Goal: Task Accomplishment & Management: Use online tool/utility

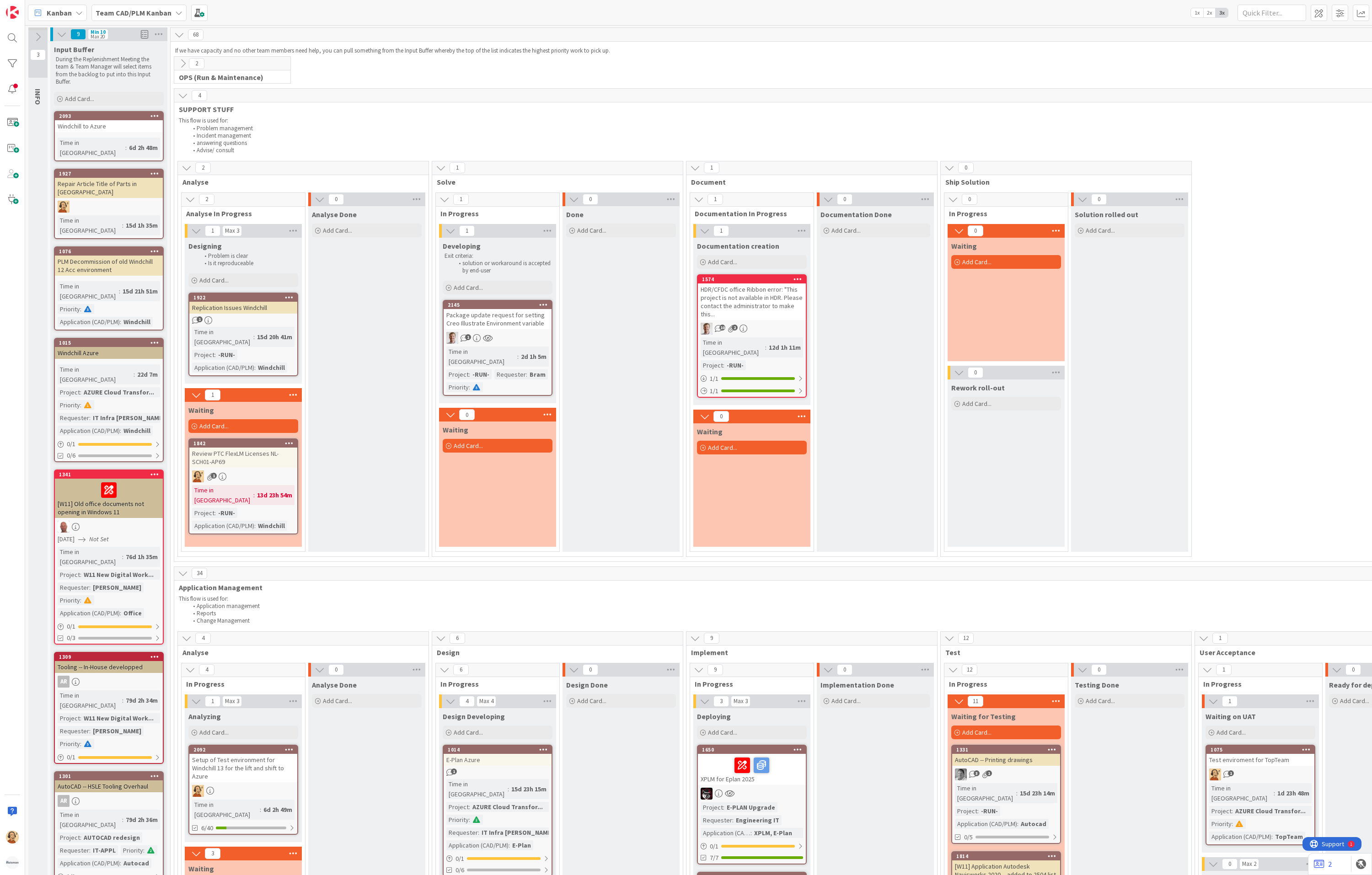
click at [114, 10] on b "Team CAD/PLM Kanban" at bounding box center [133, 12] width 76 height 9
click at [176, 122] on h4 "Team CAD/PLM Backlog" at bounding box center [164, 124] width 124 height 9
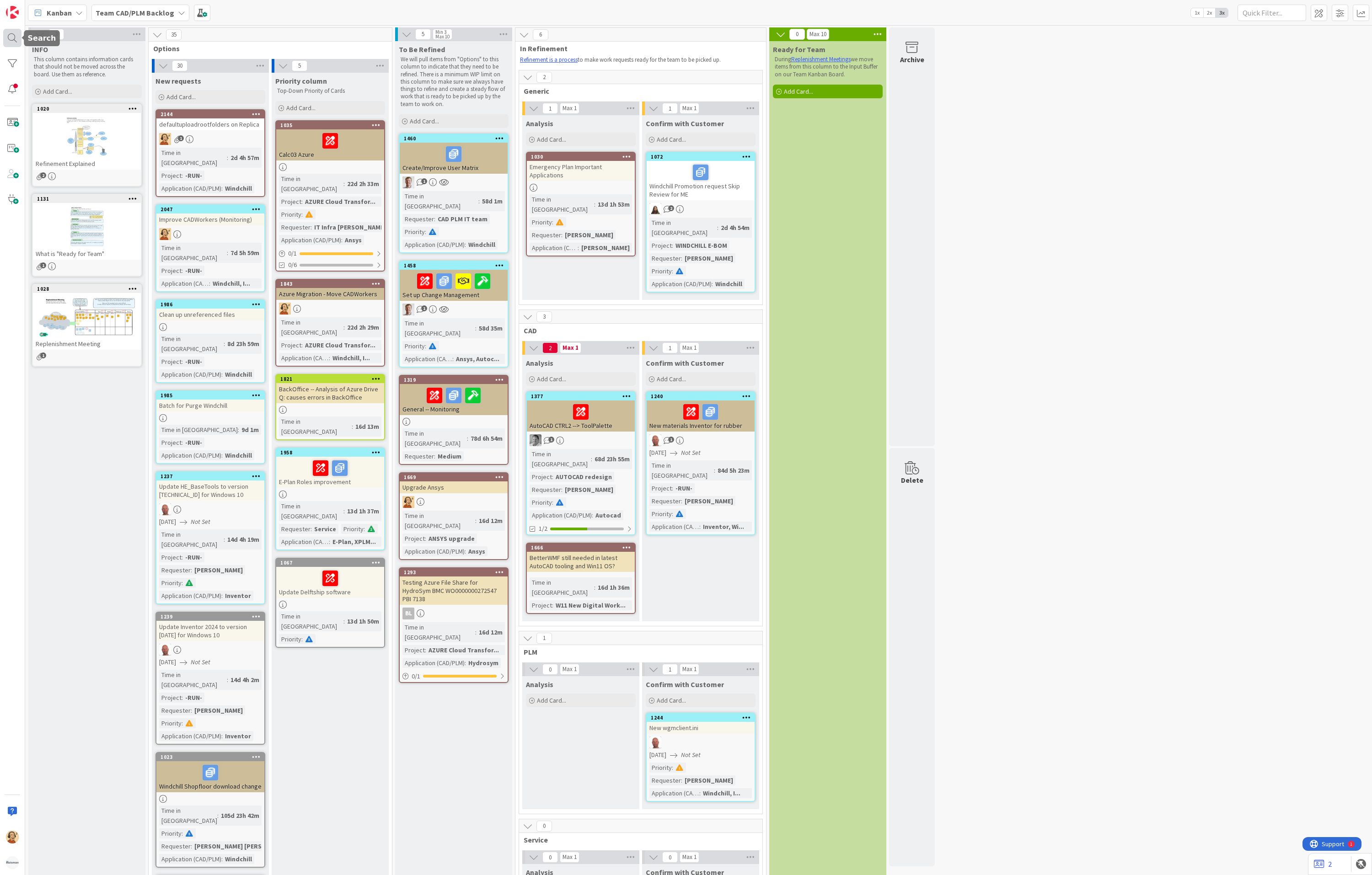
click at [11, 40] on div at bounding box center [12, 38] width 19 height 19
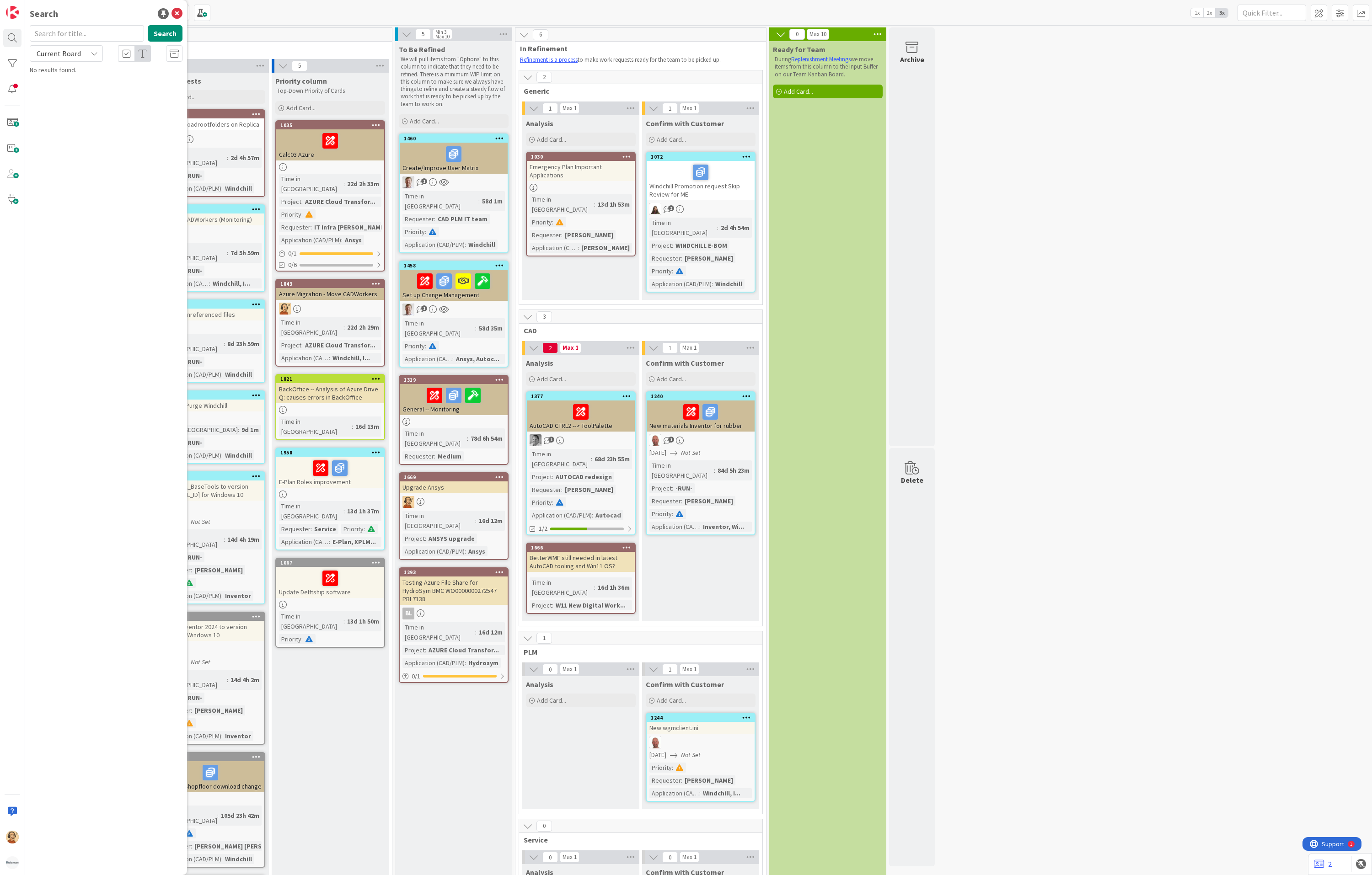
click at [74, 53] on span "Current Board" at bounding box center [58, 53] width 44 height 9
click at [77, 30] on input "text" at bounding box center [86, 33] width 114 height 16
type input "cert"
click at [78, 29] on input "cert" at bounding box center [86, 33] width 114 height 16
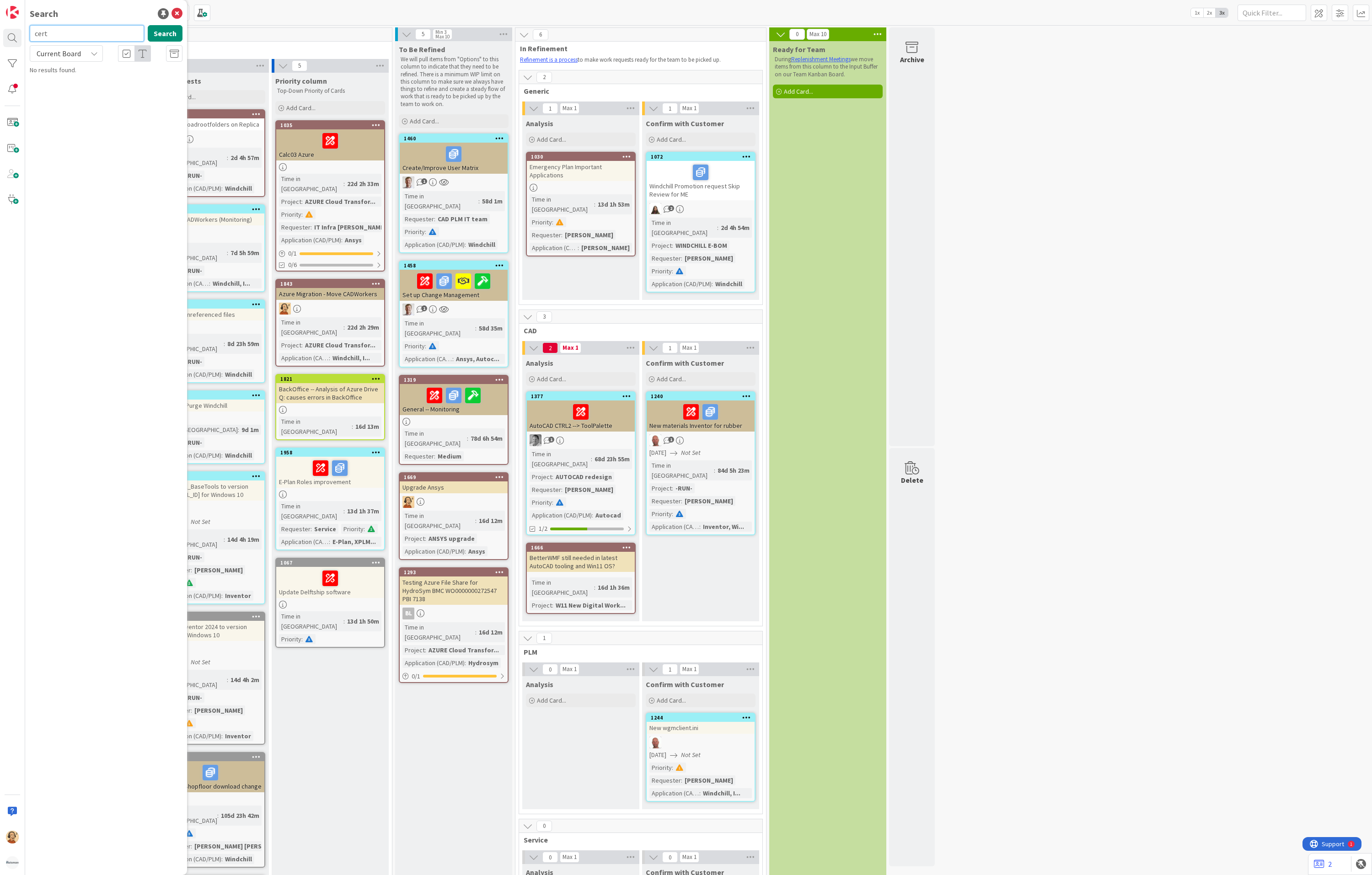
click at [78, 29] on input "cert" at bounding box center [86, 33] width 114 height 16
click at [179, 15] on icon at bounding box center [177, 14] width 11 height 11
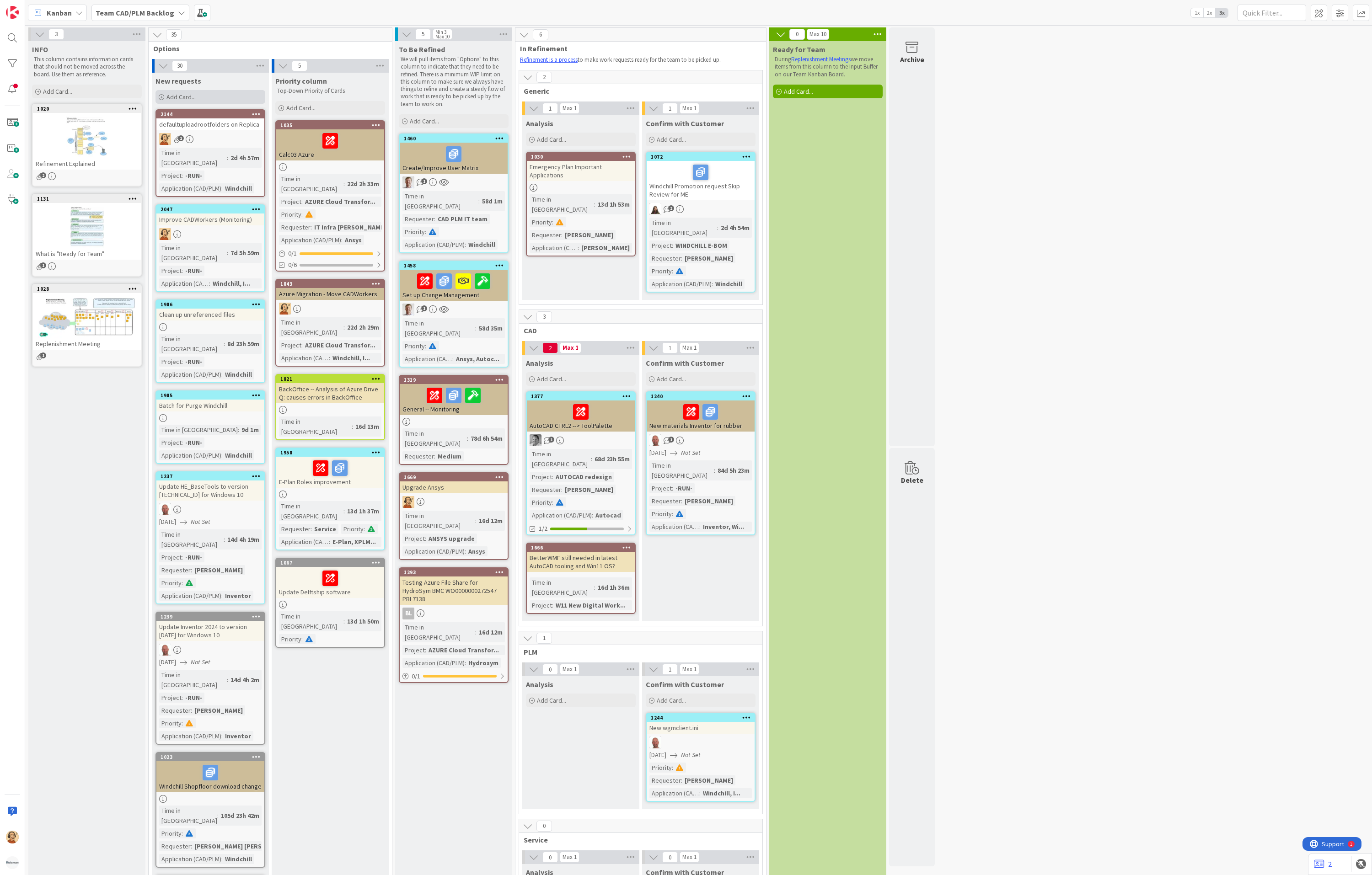
click at [182, 93] on span "Add Card..." at bounding box center [181, 97] width 29 height 8
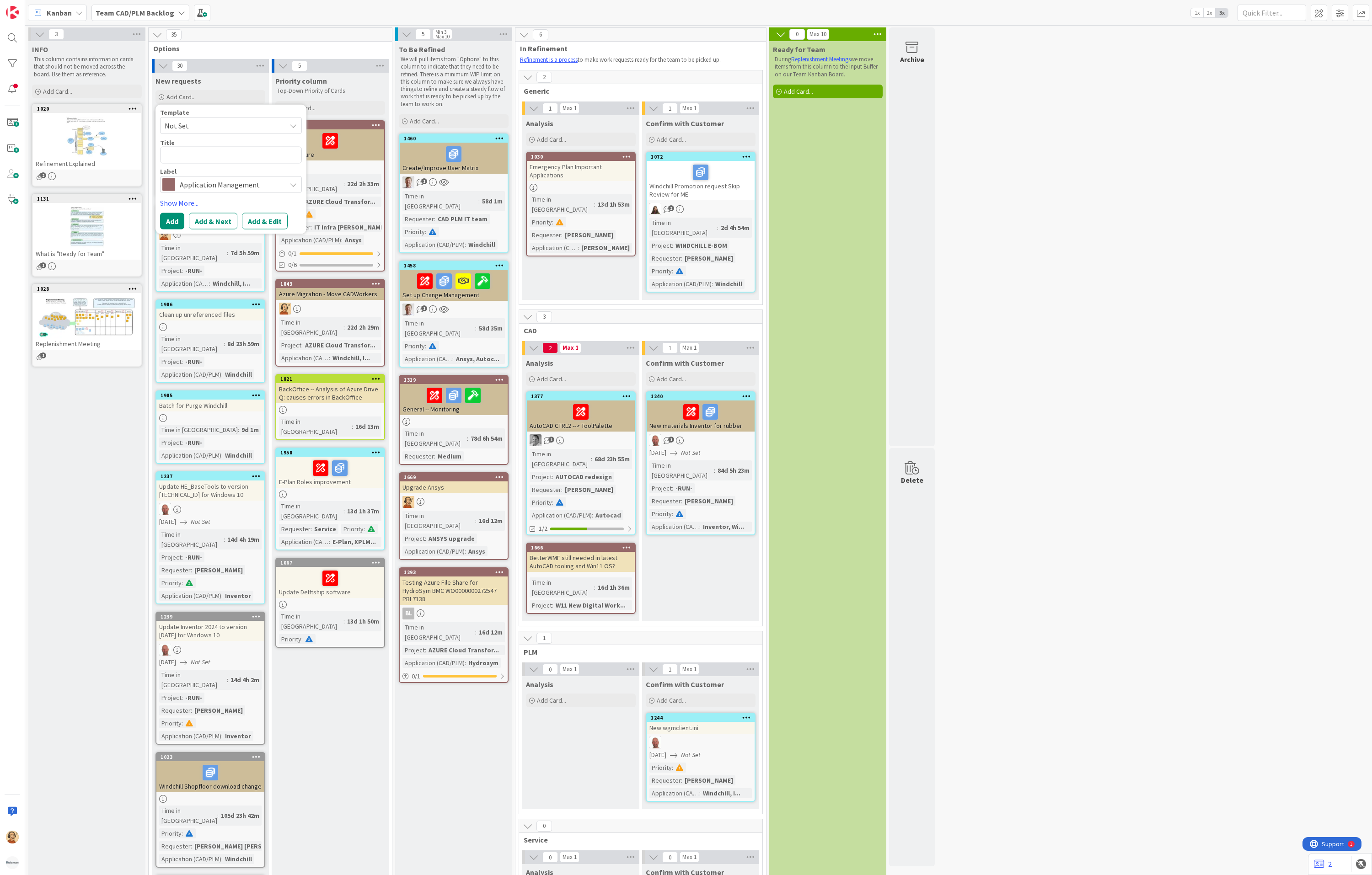
click at [192, 157] on textarea at bounding box center [230, 155] width 141 height 17
type textarea "x"
type textarea "S"
type textarea "x"
type textarea "Se"
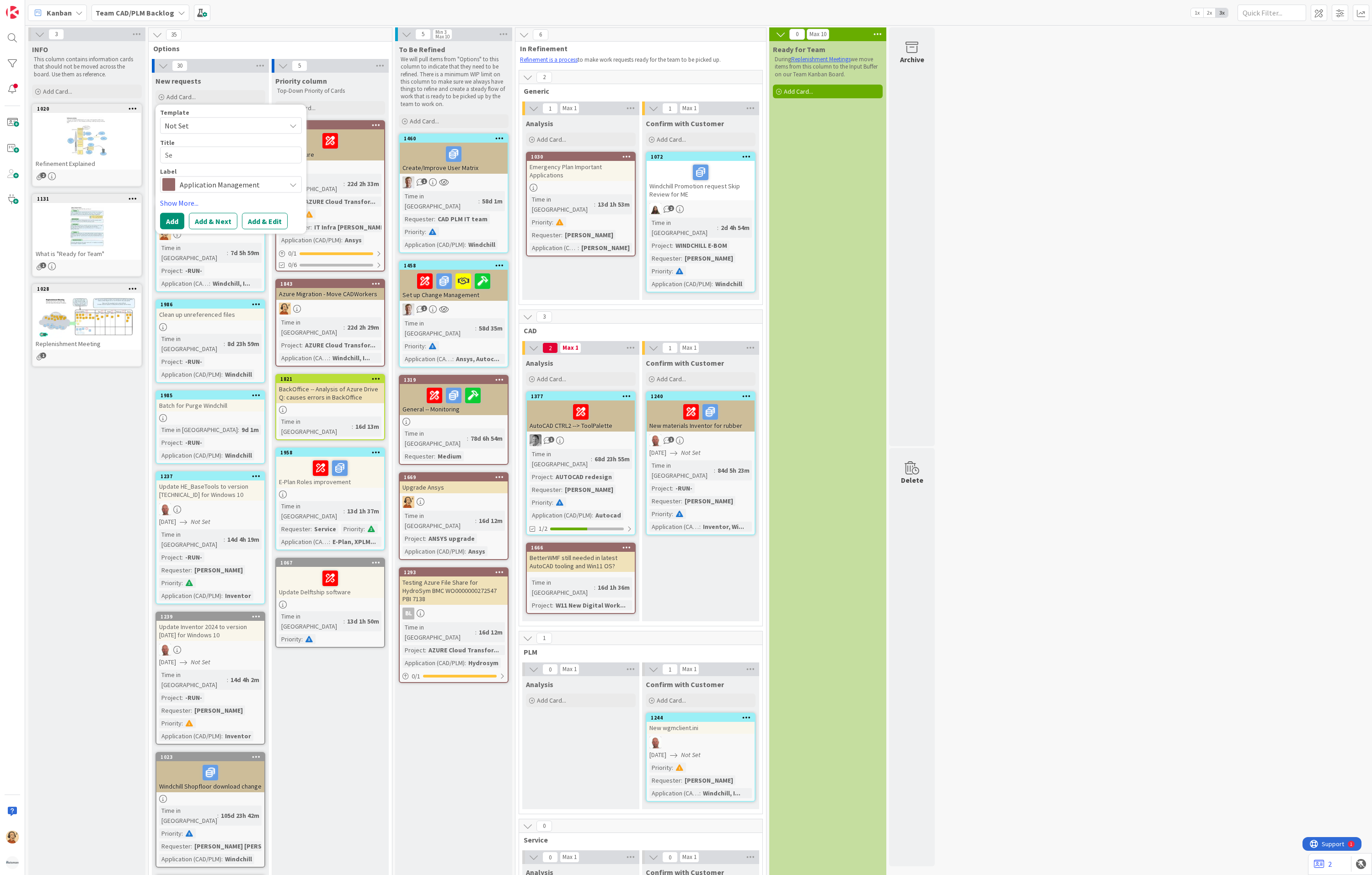
type textarea "x"
type textarea "Set"
type textarea "x"
type textarea "Set-"
type textarea "x"
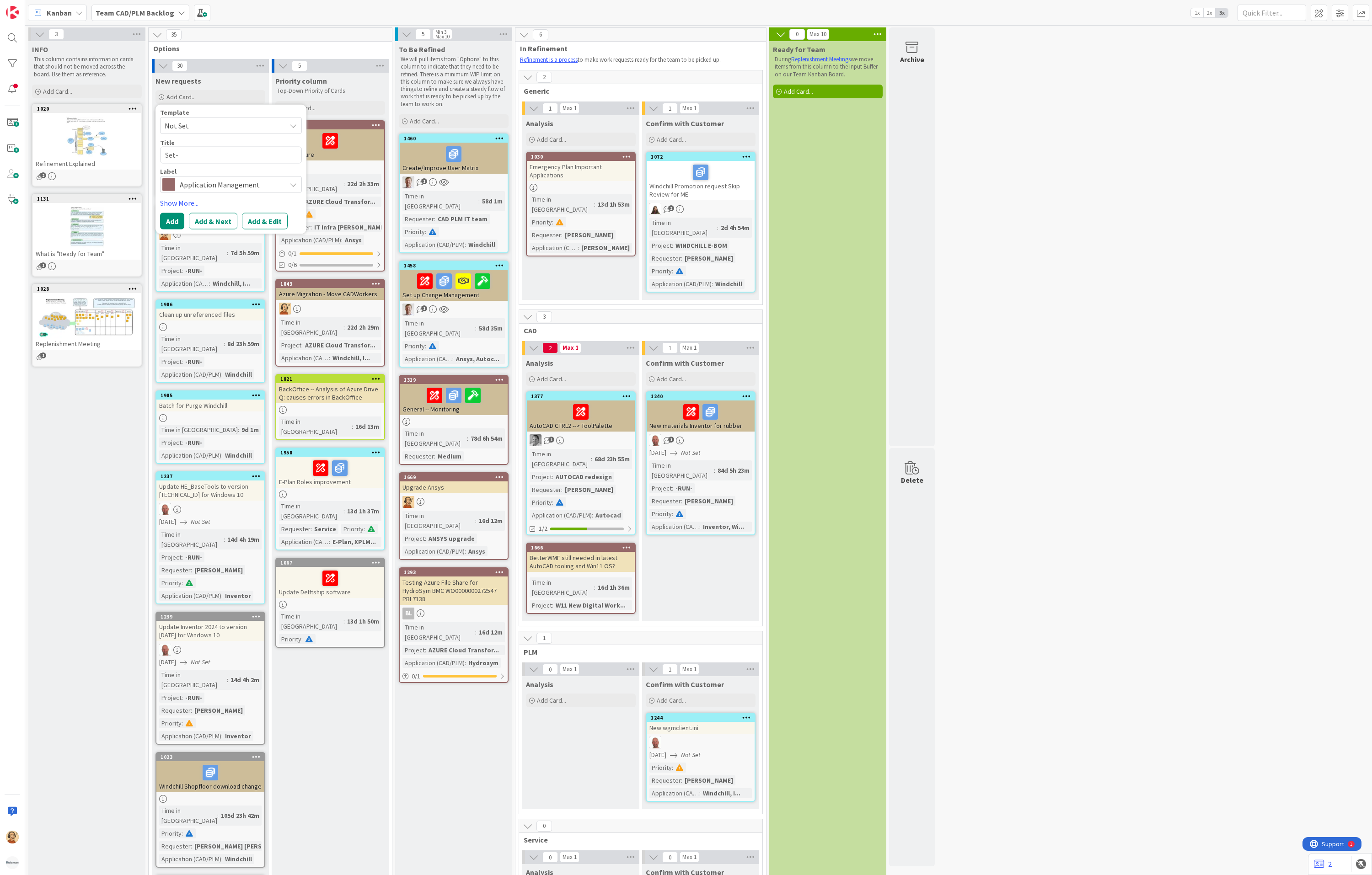
type textarea "Set-u"
type textarea "x"
type textarea "Set-up"
type textarea "x"
type textarea "Set-up"
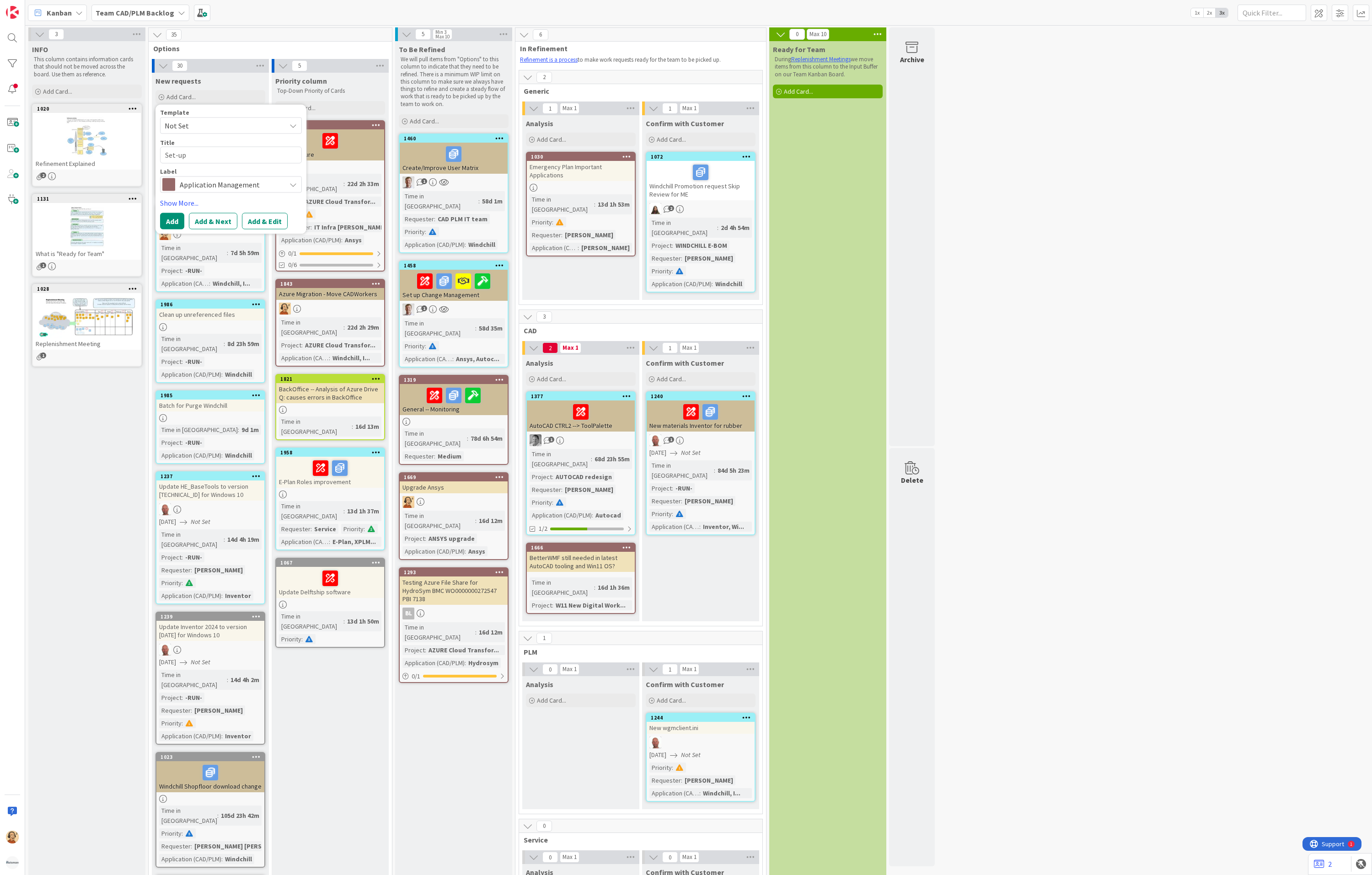
type textarea "x"
type textarea "Set-up A"
type textarea "x"
type textarea "Set-up AL"
type textarea "x"
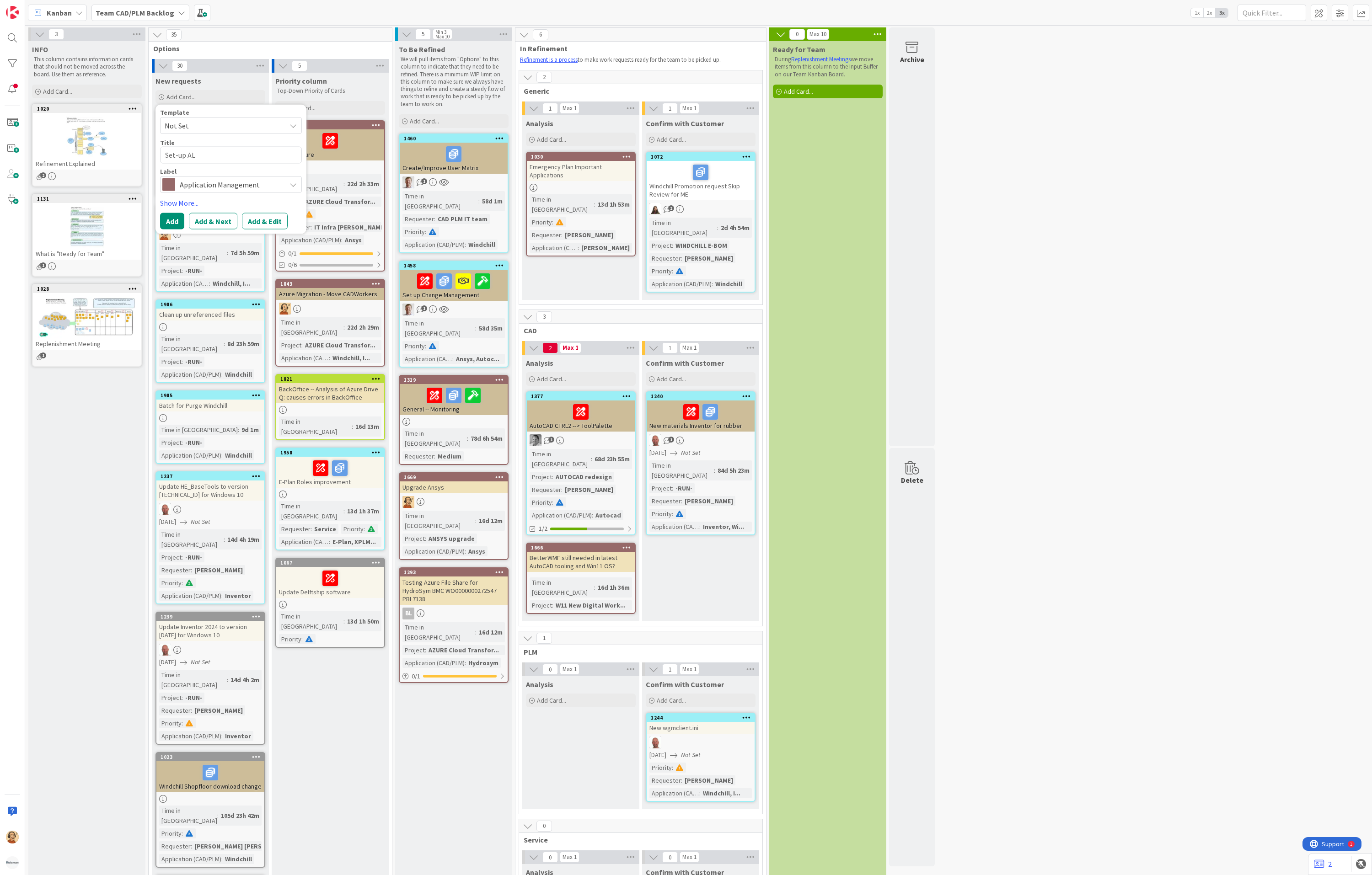
type textarea "Set-up ALM"
type textarea "x"
type textarea "Set-up (ALM"
type textarea "x"
type textarea "Set-up (AALM"
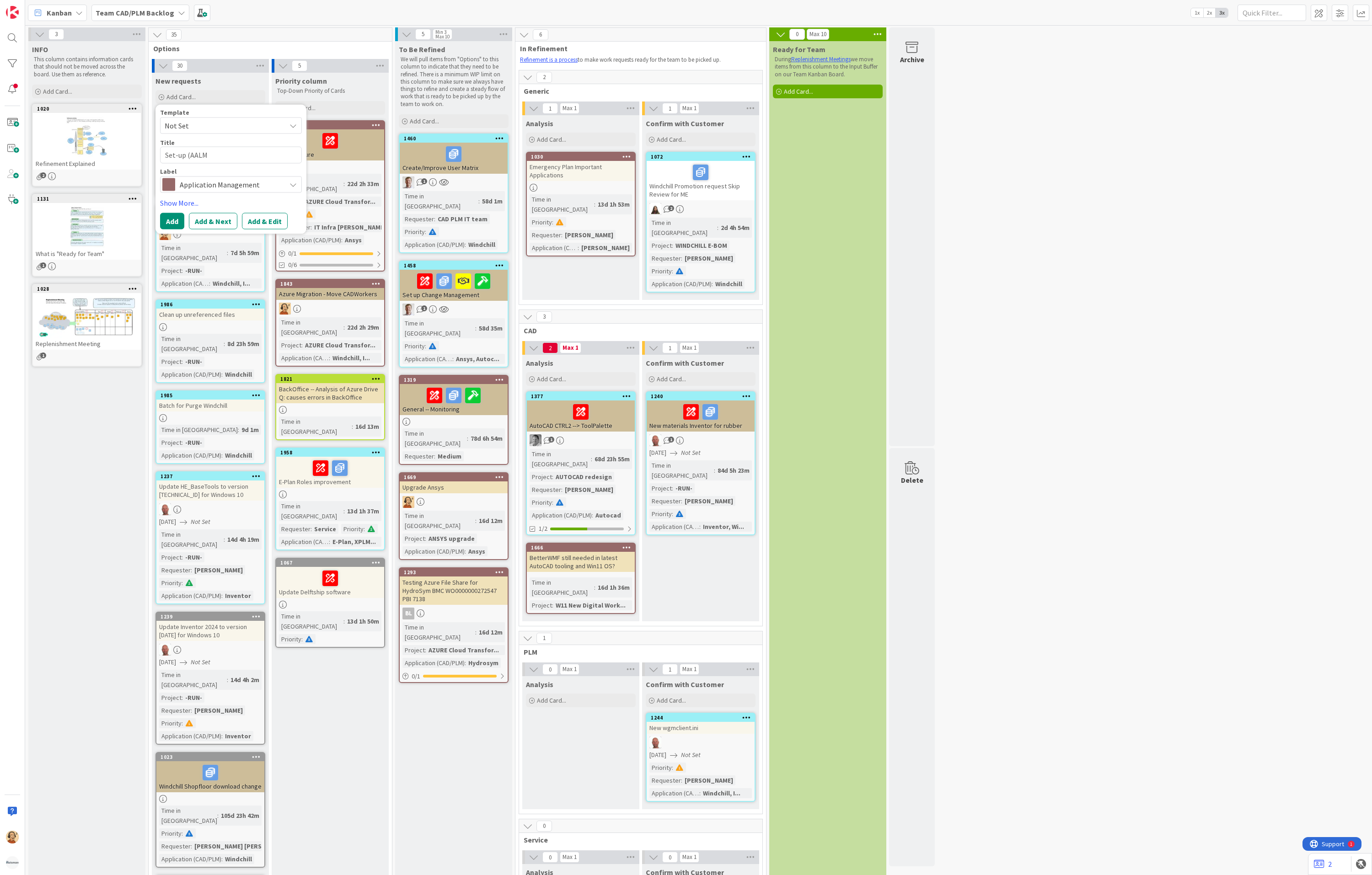
type textarea "x"
type textarea "Set-up (AuALM"
type textarea "x"
type textarea "Set-up (AutALM"
type textarea "x"
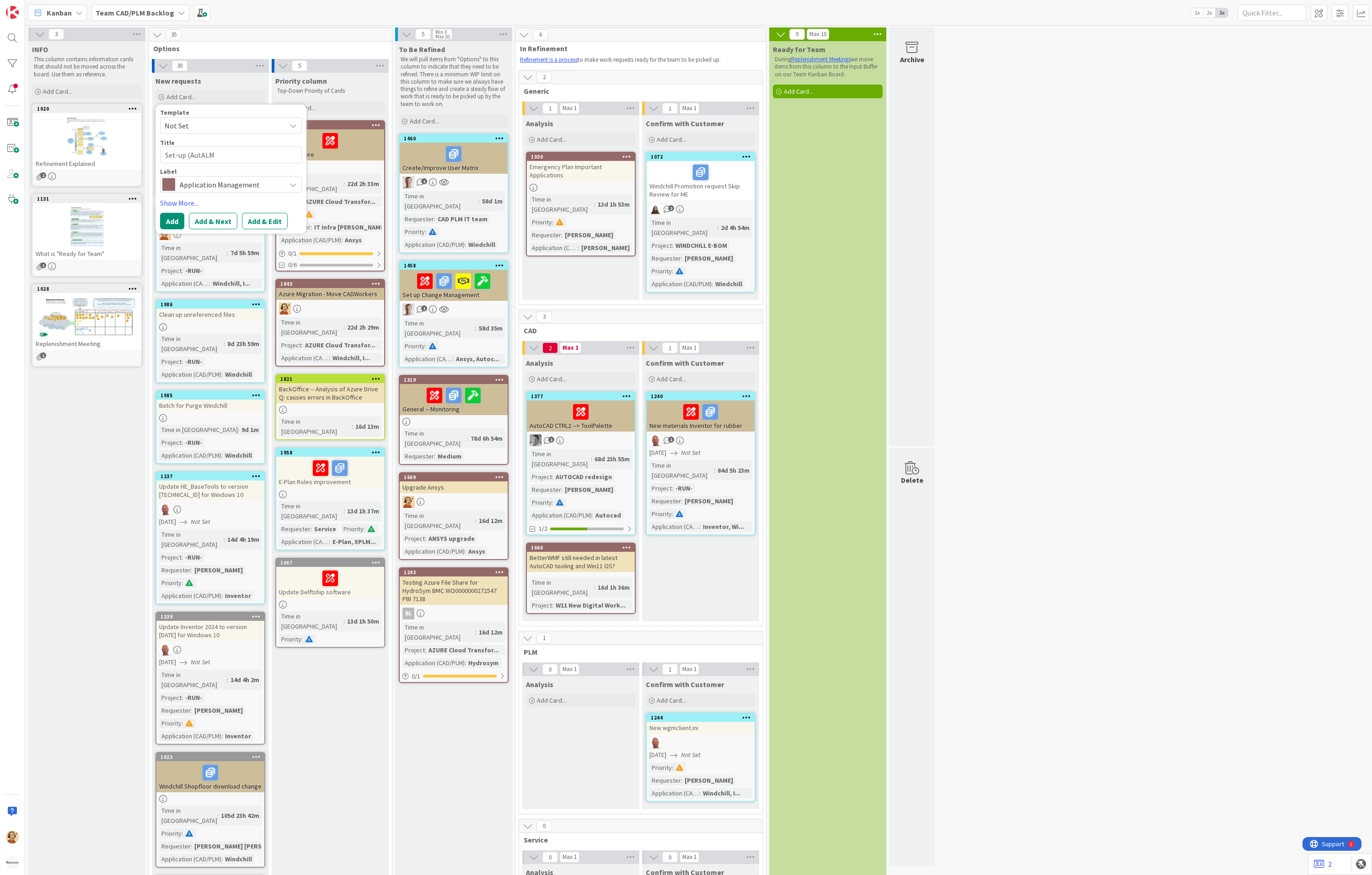
type textarea "Set-up (AutoALM"
type textarea "x"
type textarea "Set-up (AutomALM"
type textarea "x"
type textarea "Set-up (AutomaALM"
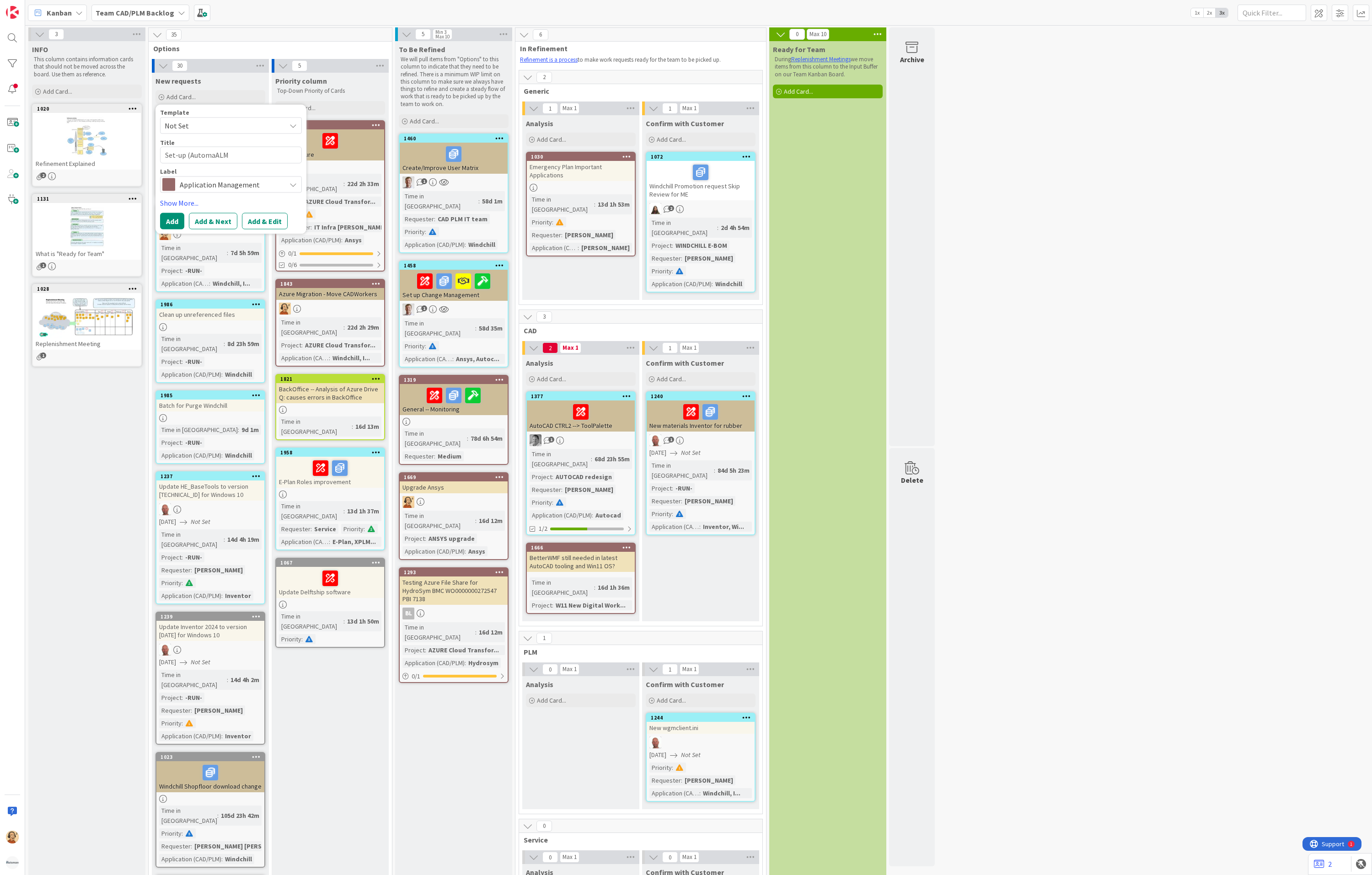
type textarea "x"
type textarea "Set-up (AutomatALM"
type textarea "x"
type textarea "Set-up (AutomateALM"
type textarea "x"
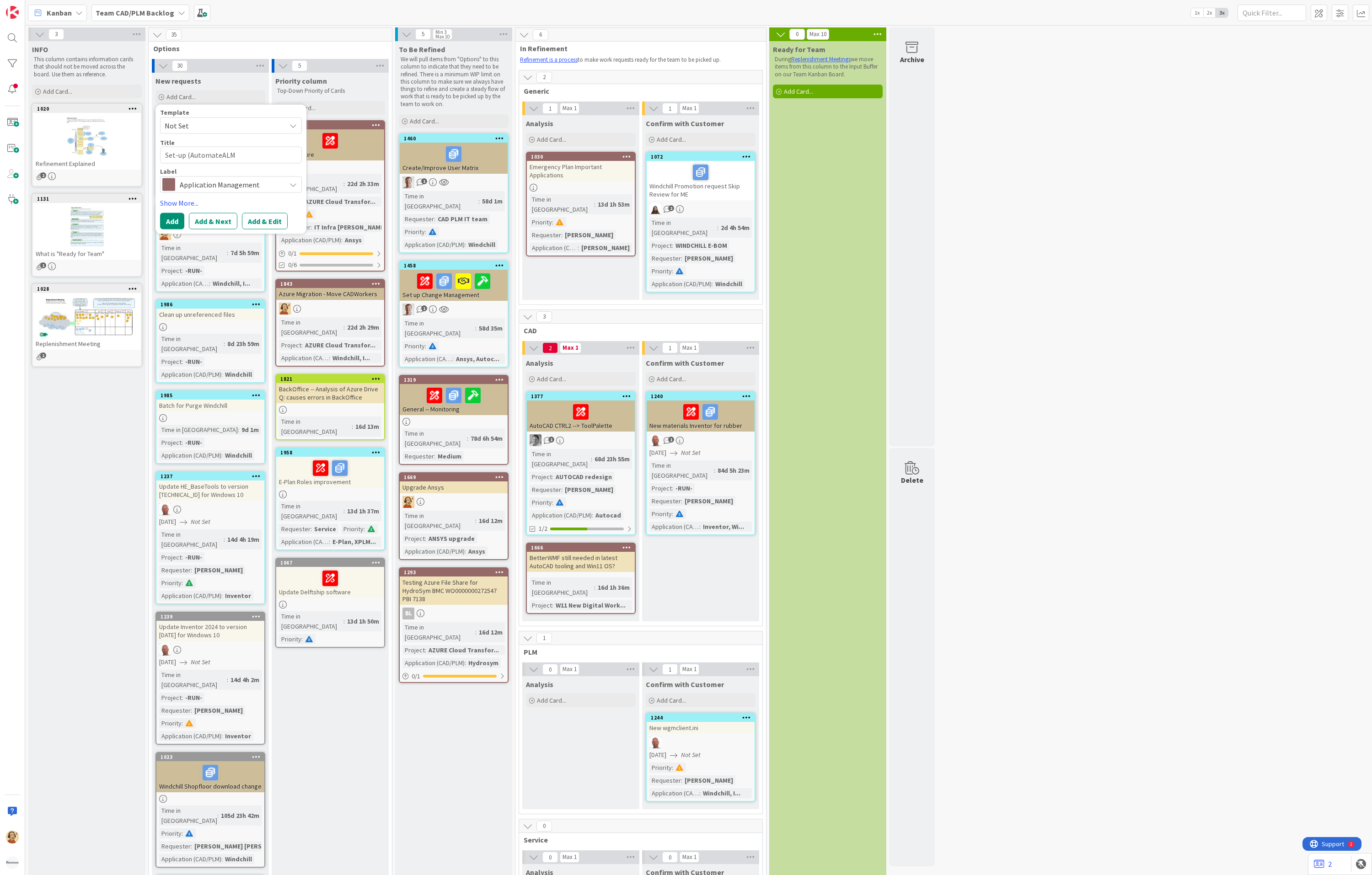
type textarea "Set-up (AutomatedALM"
type textarea "x"
type textarea "Set-up (Automated ALM"
type textarea "x"
type textarea "Set-up (Automated CALM"
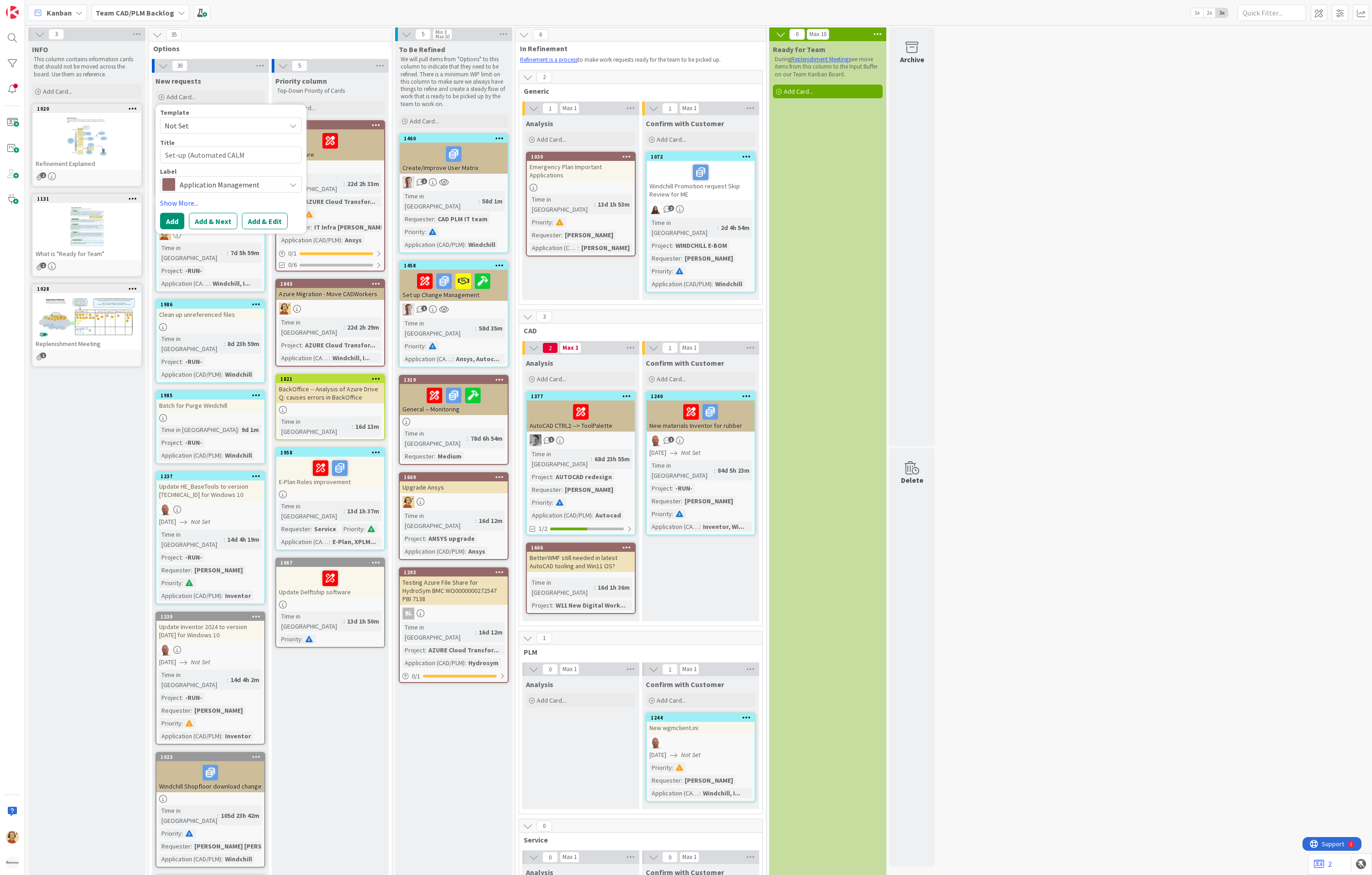
type textarea "x"
type textarea "Set-up (Automated CeALM"
type textarea "x"
type textarea "Set-up (Automated CeeALM"
type textarea "x"
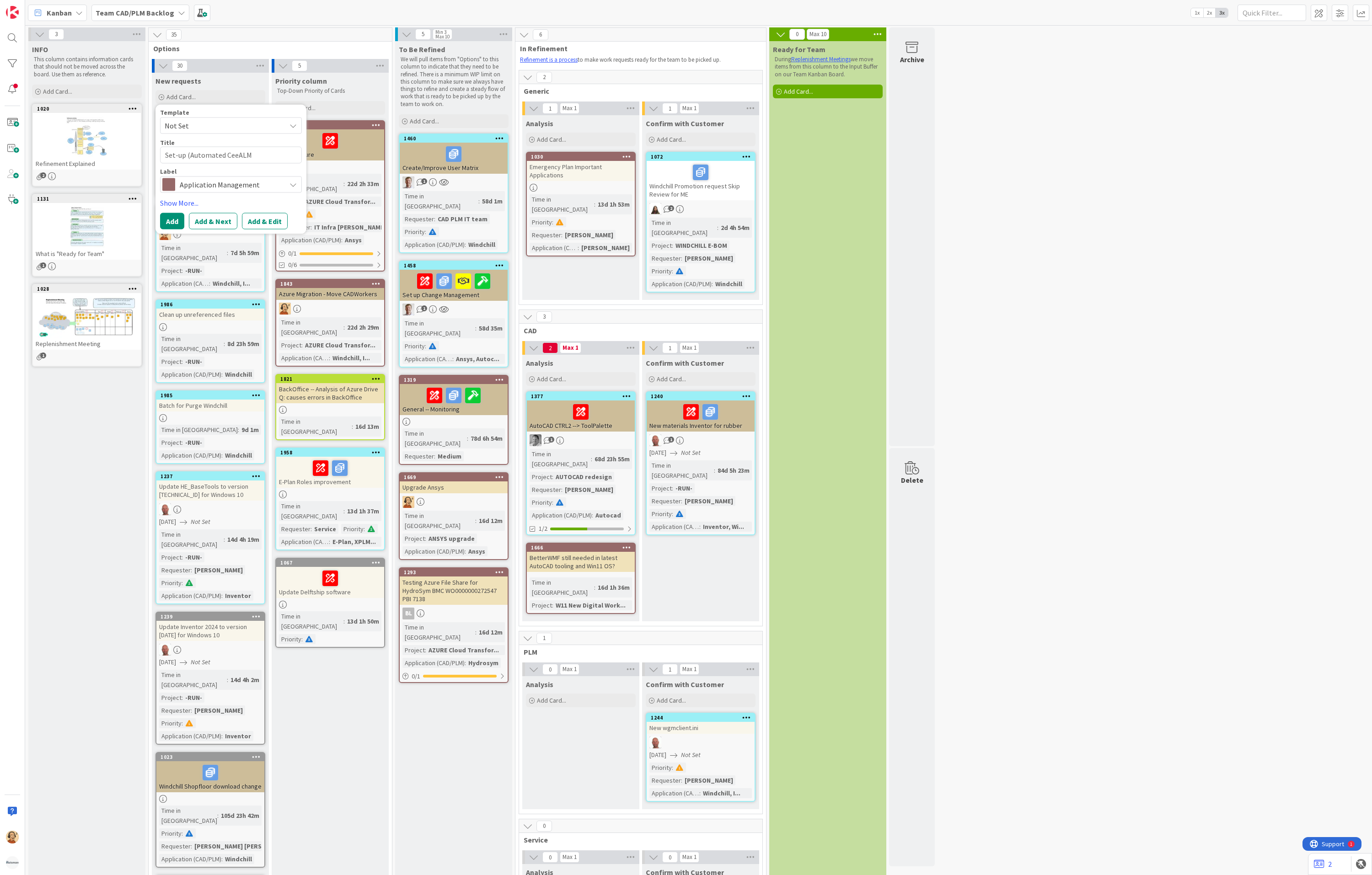
type textarea "Set-up (Automated CeALM"
type textarea "x"
type textarea "Set-up (Automated CerALM"
type textarea "x"
type textarea "Set-up (Automated CertALM"
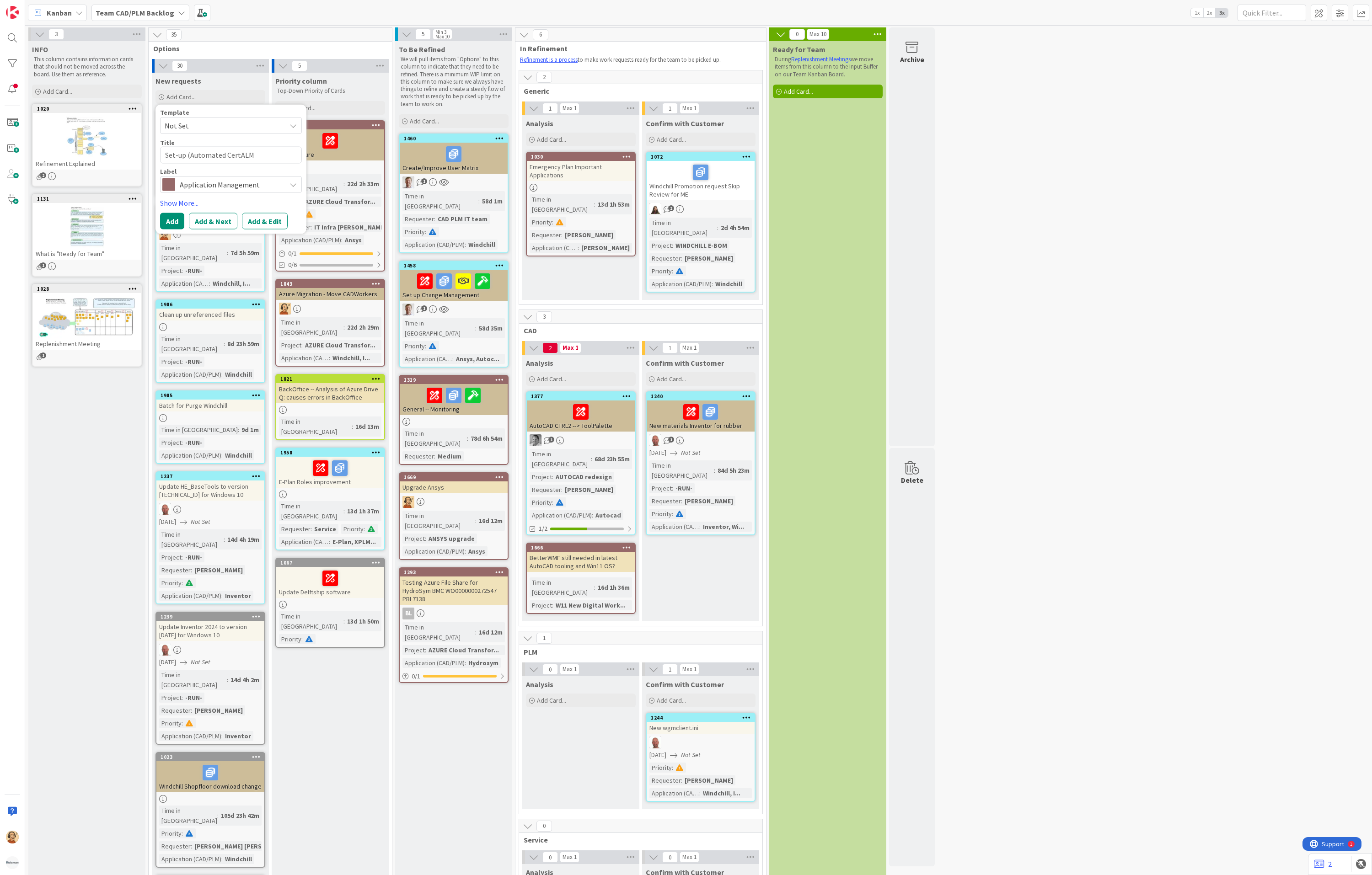
type textarea "x"
type textarea "Set-up (Automated CertiALM"
type textarea "x"
type textarea "Set-up (Automated CertifALM"
type textarea "x"
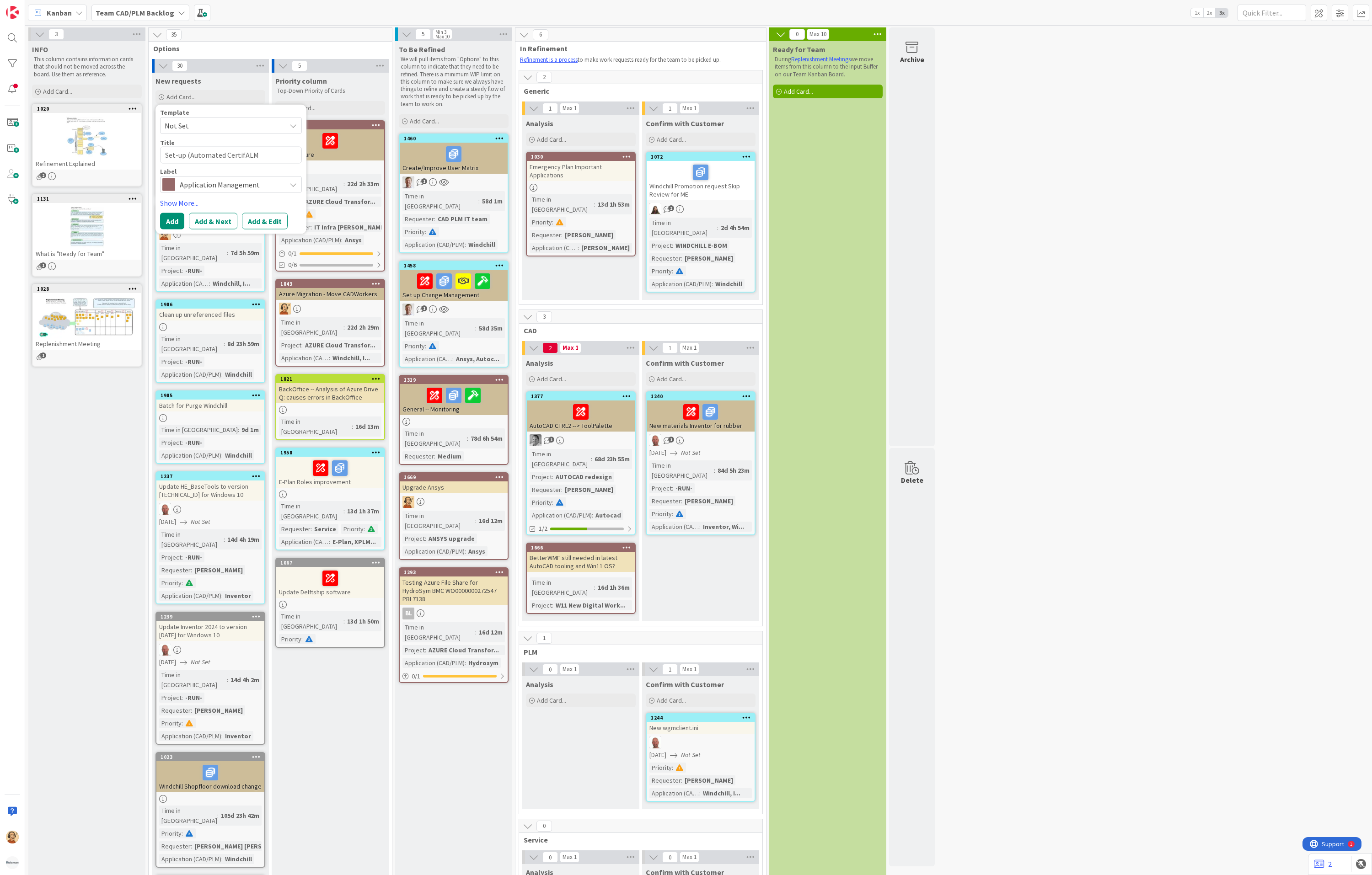
type textarea "Set-up (Automated CertifiALM"
type textarea "x"
type textarea "Set-up (Automated CertificALM"
type textarea "x"
type textarea "Set-up (Automated CertificaALM"
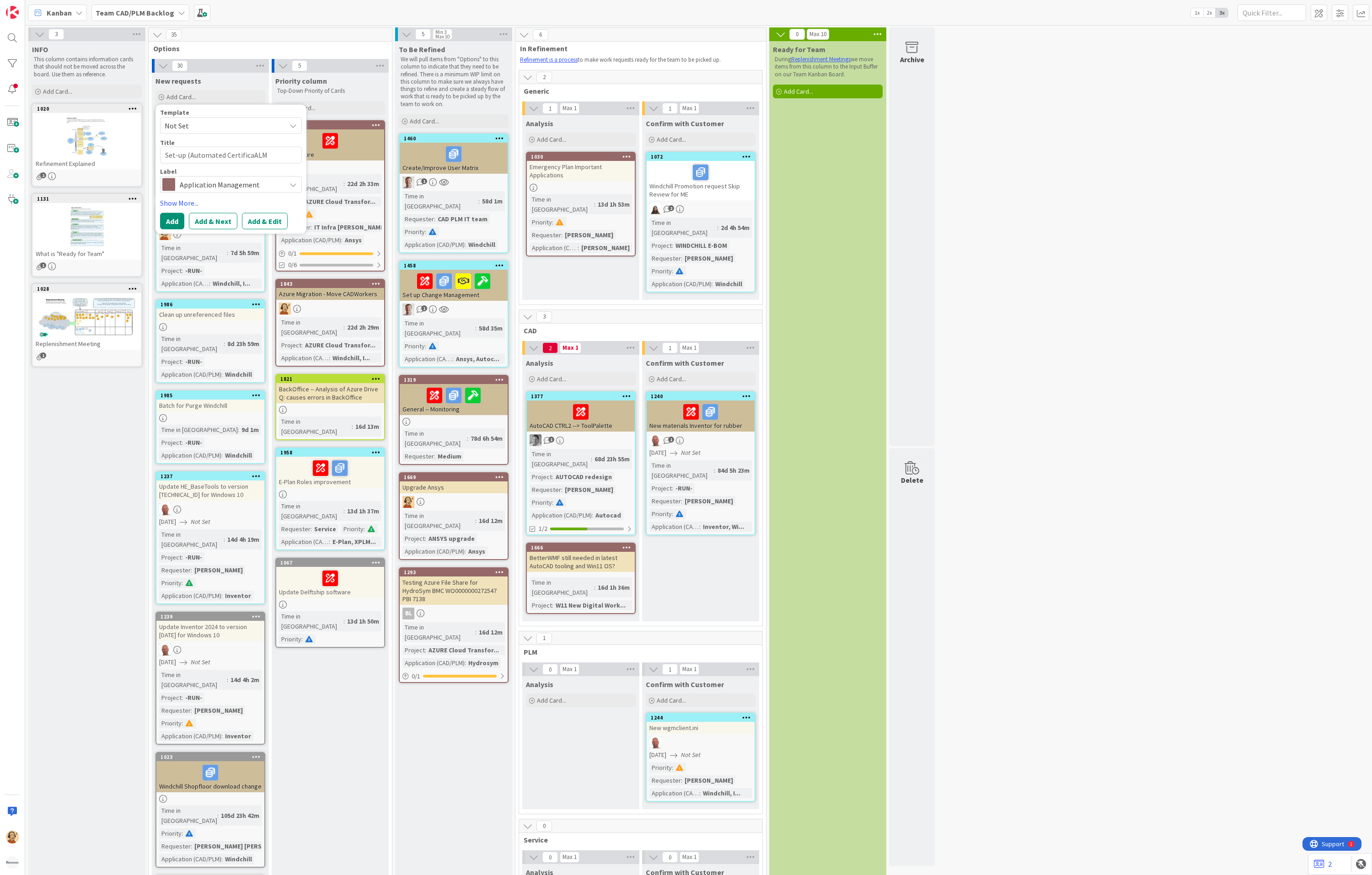
type textarea "x"
type textarea "Set-up (Automated CertificatALM"
type textarea "x"
type textarea "Set-up (Automated CertificateALM"
type textarea "x"
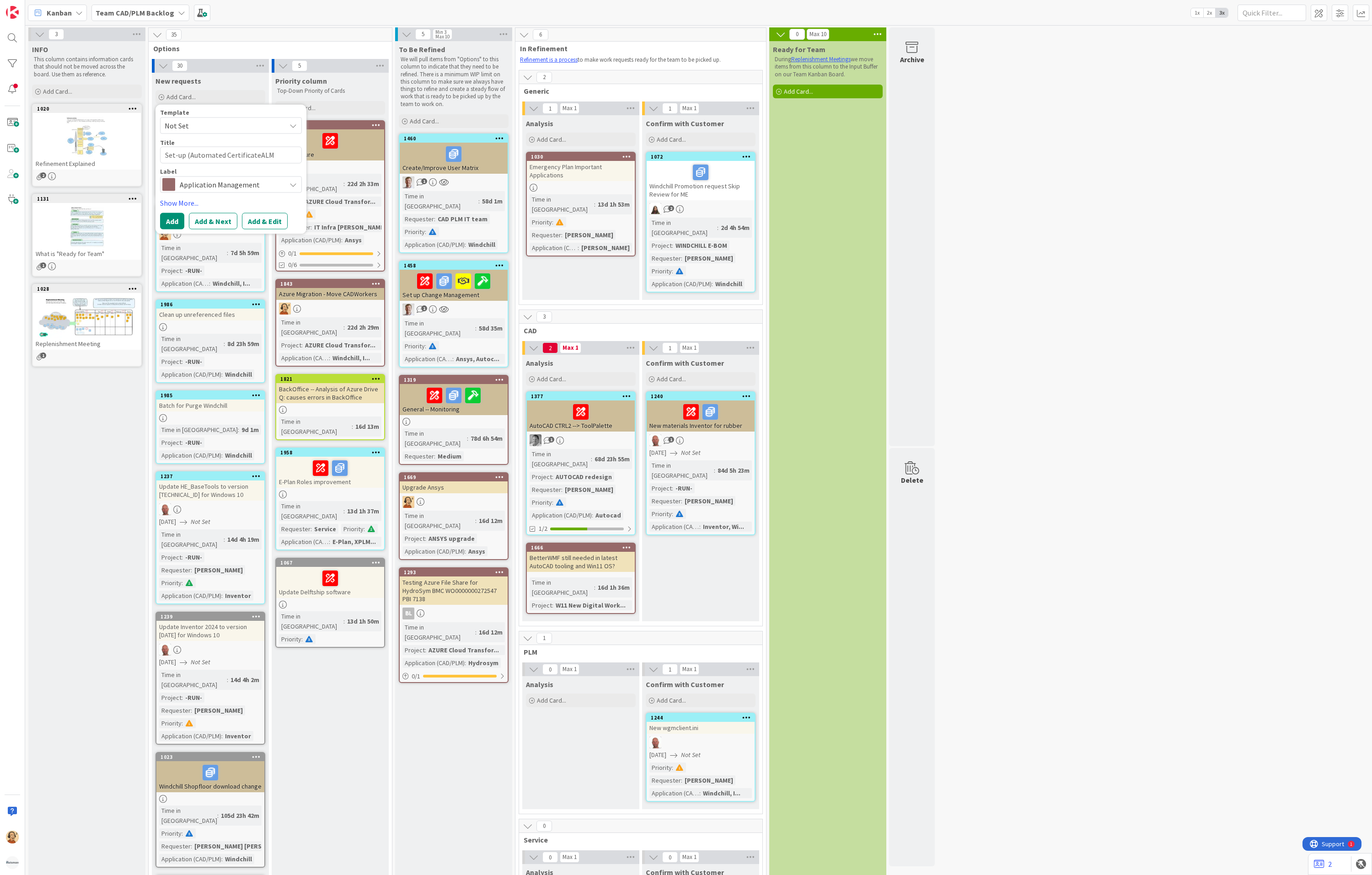
type textarea "Set-up (Automated Certificate ALM"
type textarea "x"
type textarea "Set-up (Automated Certificate [PERSON_NAME]"
type textarea "x"
type textarea "Set-up (Automated Certificate MaALM"
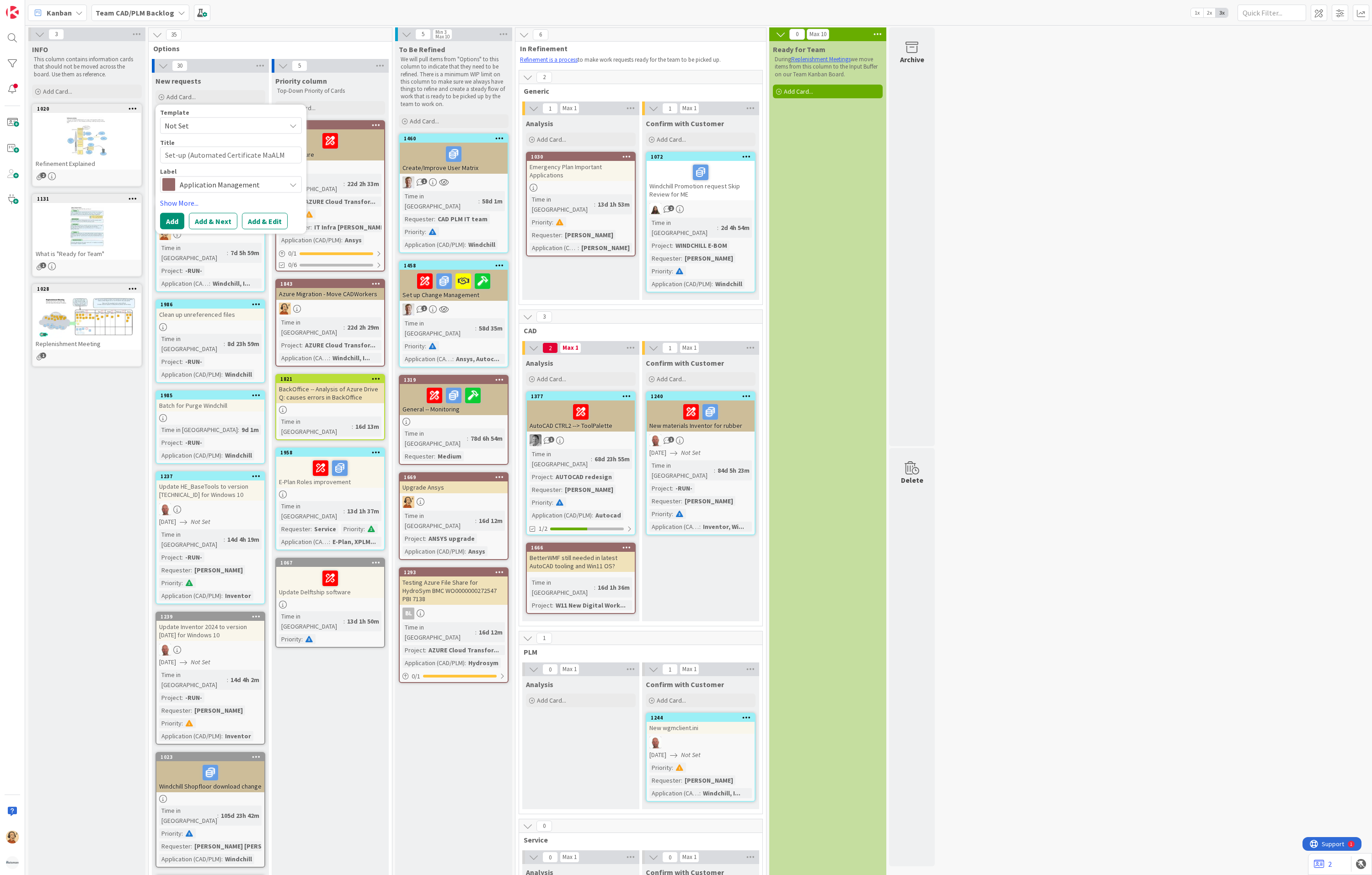
type textarea "x"
type textarea "Set-up (Automated Certificate ManALM"
type textarea "x"
type textarea "Set-up (Automated Certificate ManaALM"
type textarea "x"
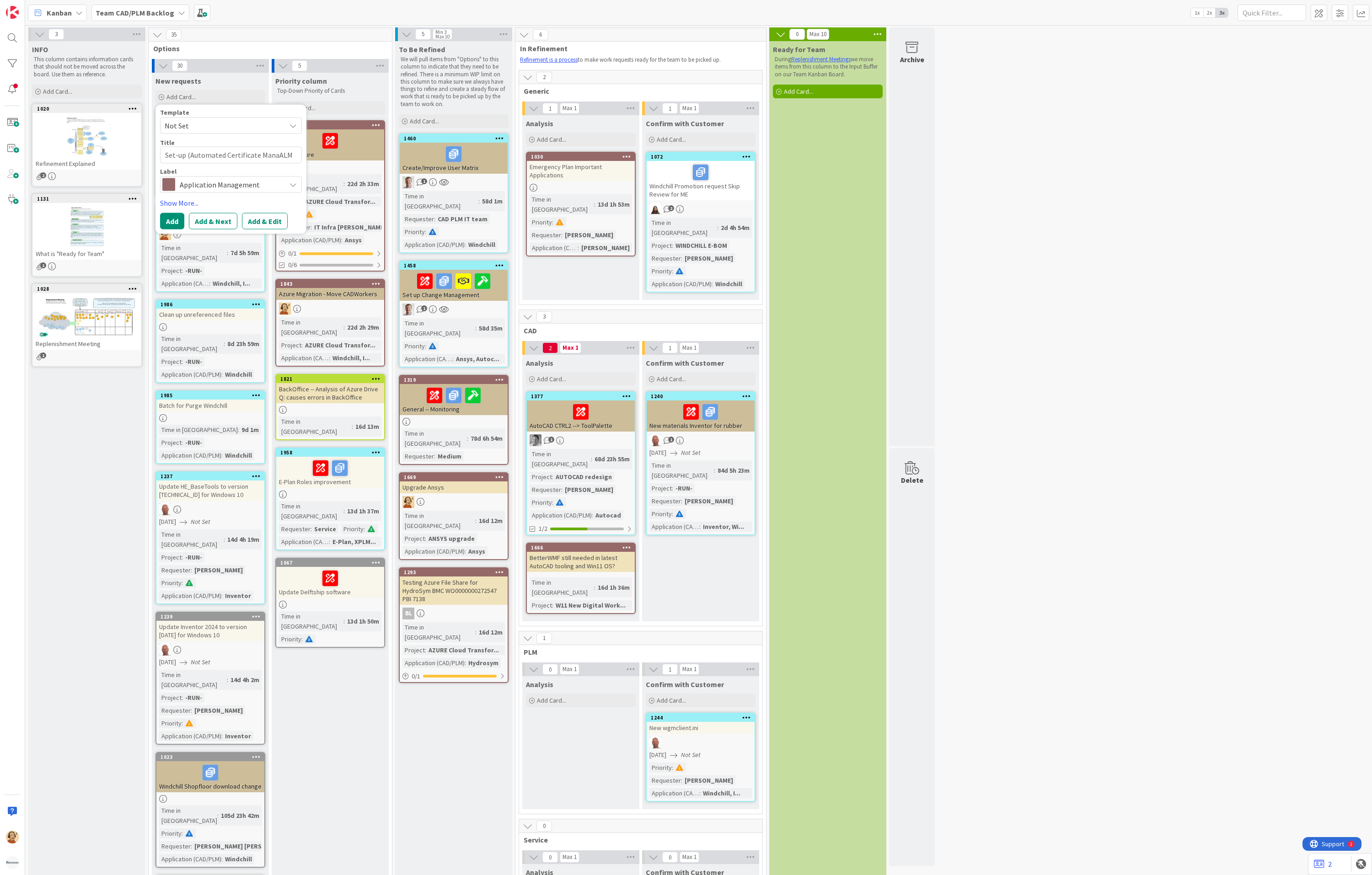
type textarea "Set-up (Automated Certificate ManagALM"
type textarea "x"
type textarea "Set-up (Automated Certificate ManageALM"
type textarea "x"
type textarea "Set-up (Automated Certificate ManagemALM"
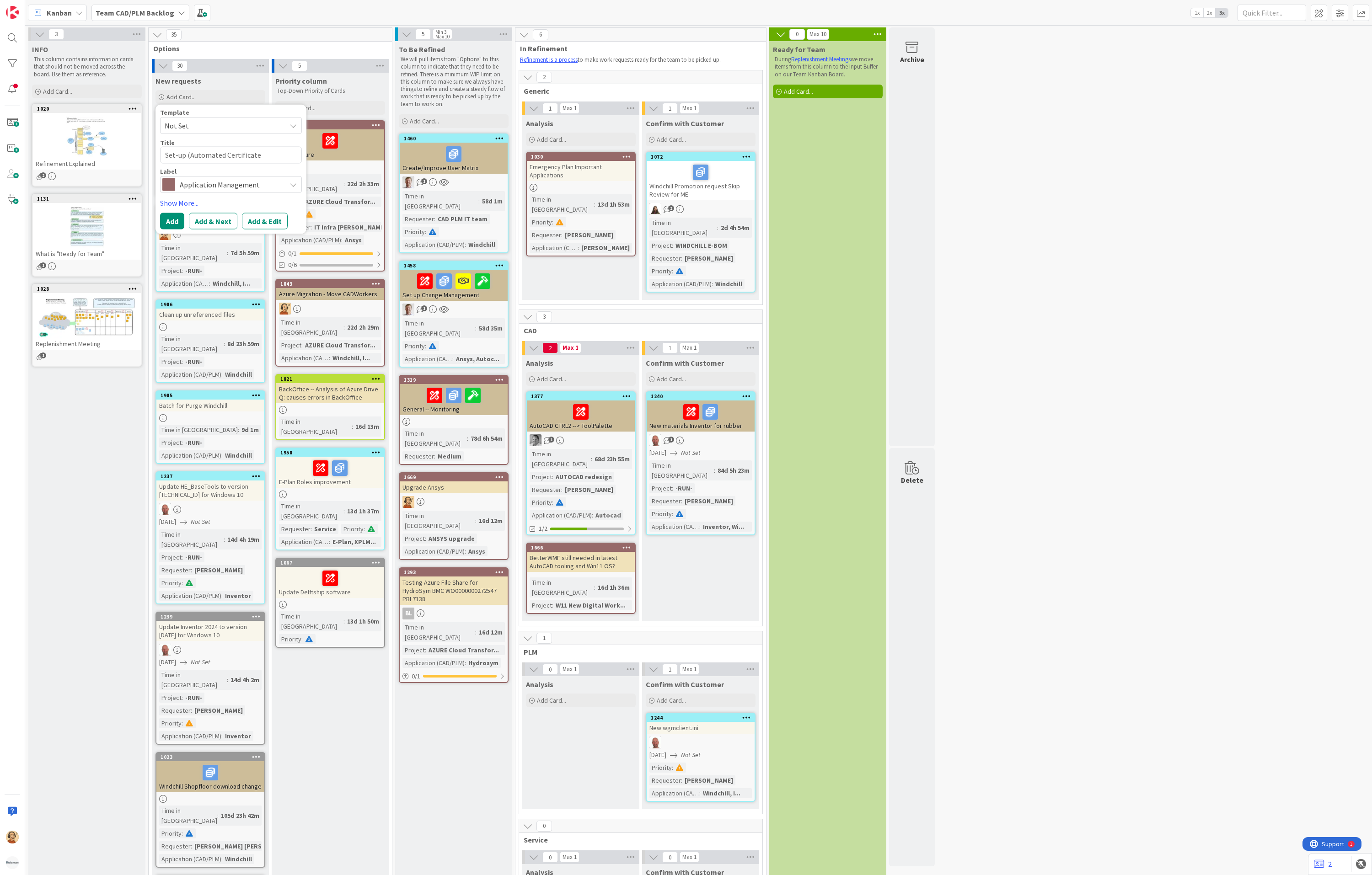
type textarea "x"
type textarea "Set-up (Automated Certificate ManagemeALM"
type textarea "x"
type textarea "Set-up (Automated Certificate ManagemenALM"
type textarea "x"
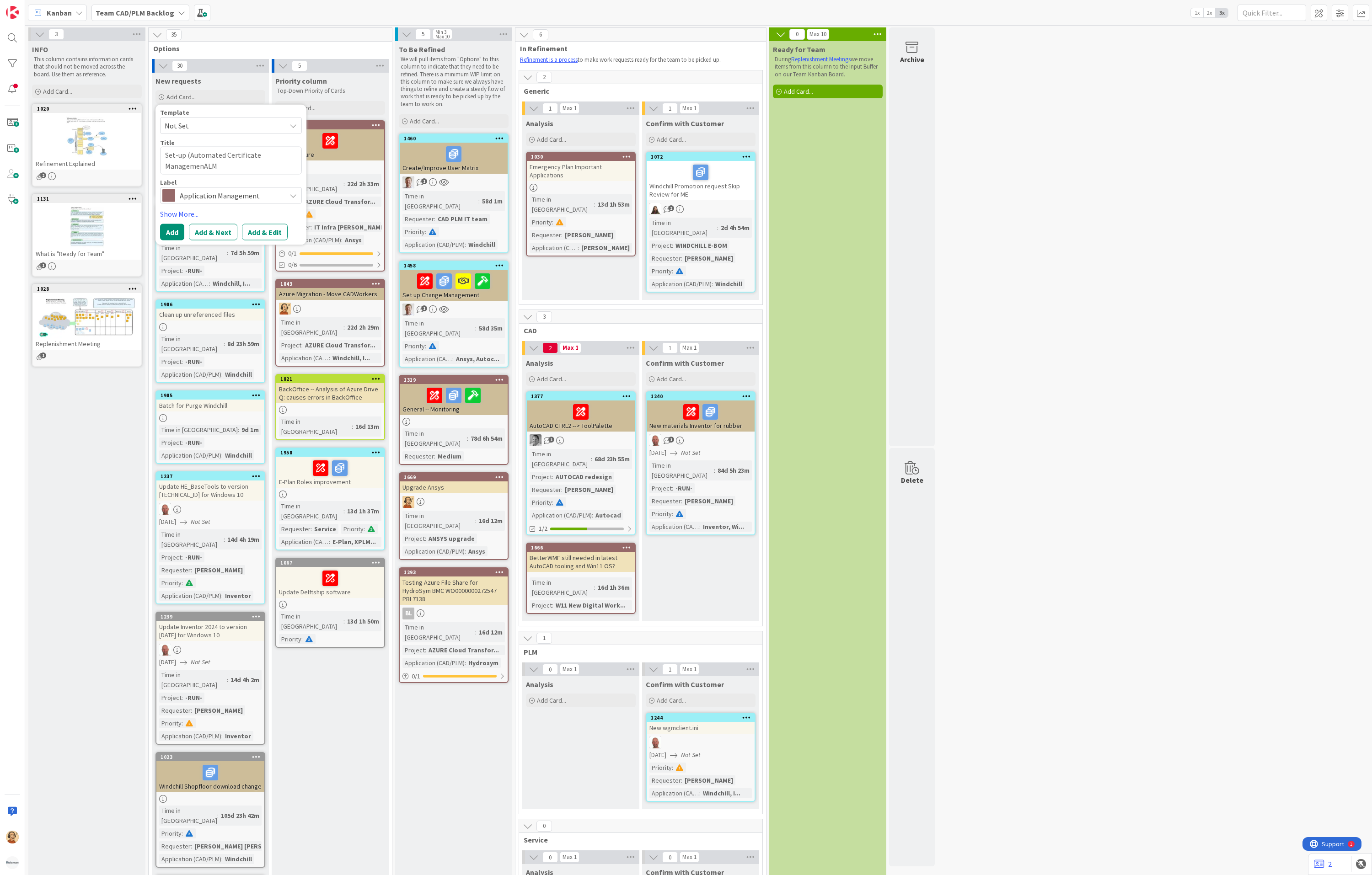
type textarea "Set-up (Automated Certificate ManagementALM"
type textarea "x"
type textarea "Set-up (Automated Certificate Management ALM"
type textarea "x"
type textarea "Set-up (Automated Certificate Management (ALM"
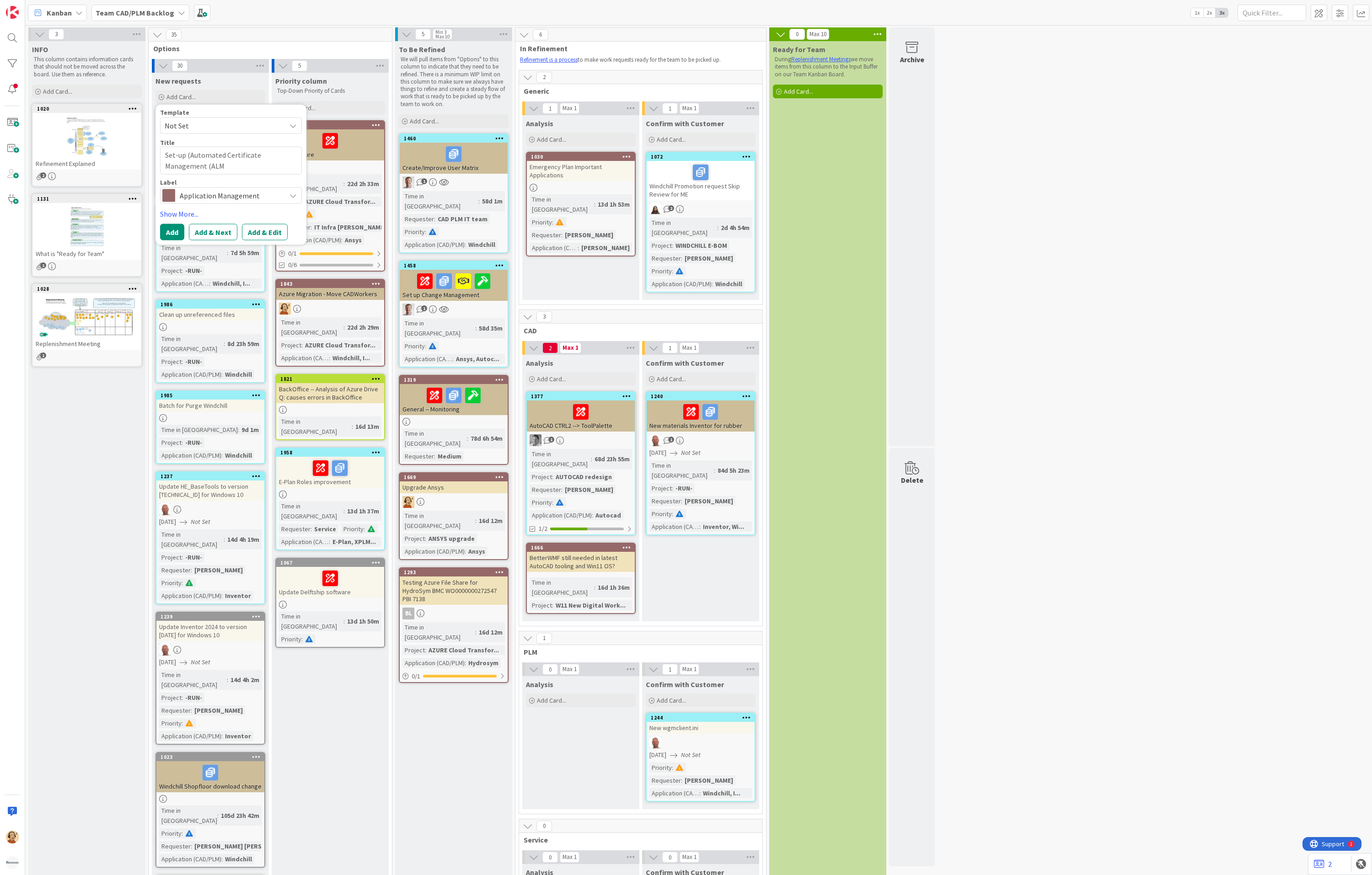
type textarea "x"
type textarea "Set-up (Automated Certificate Management (ALM)"
click at [186, 151] on textarea "Set-up (Automated Certificate Management (ALM)" at bounding box center [230, 161] width 141 height 28
click at [191, 154] on textarea "Set-up (Automated Certificate Management (ALM)" at bounding box center [230, 161] width 141 height 28
type textarea "x"
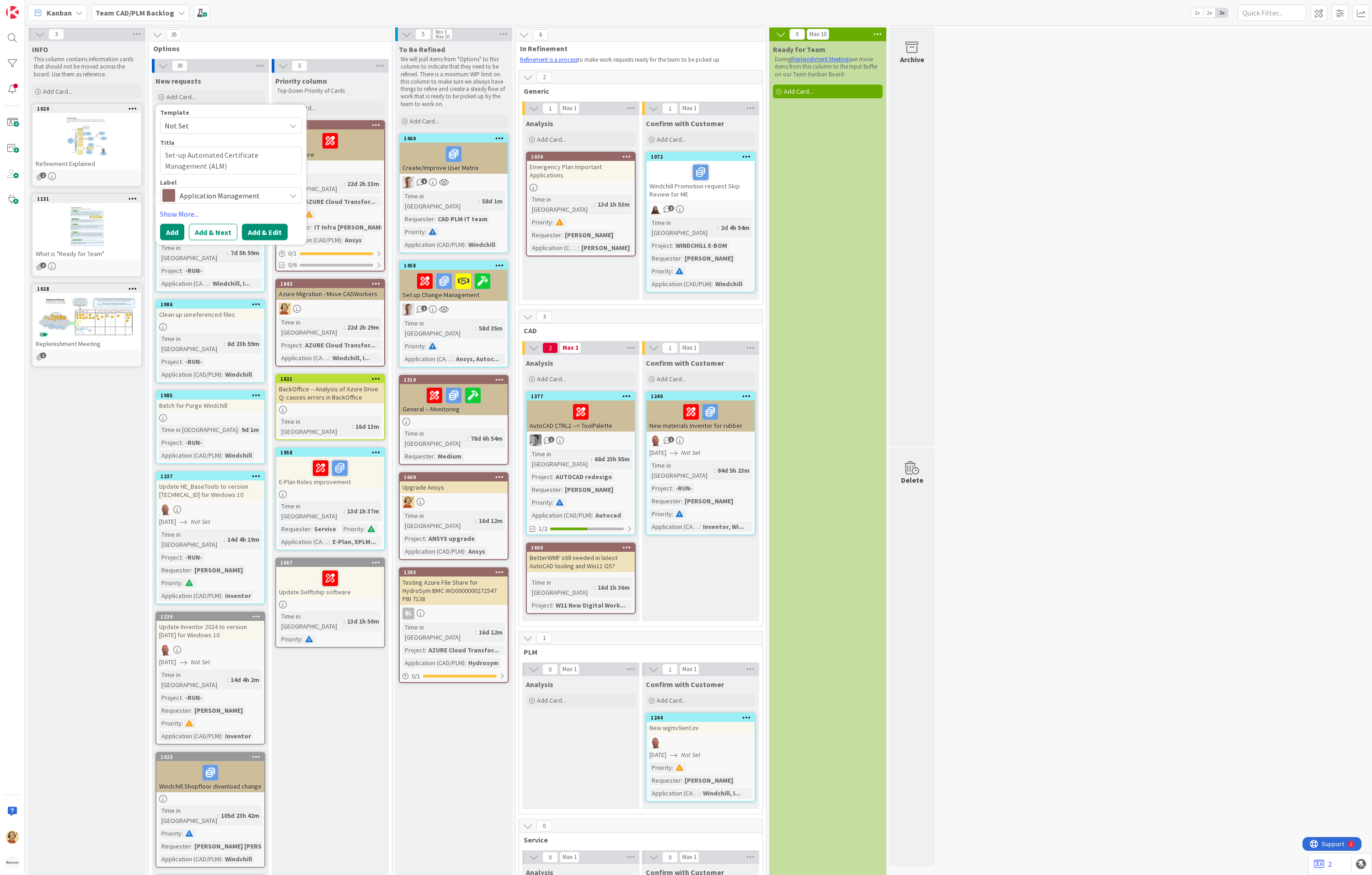
type textarea "Set-up Automated Certificate Management (ALM)"
click at [265, 228] on button "Add & Edit" at bounding box center [264, 232] width 46 height 16
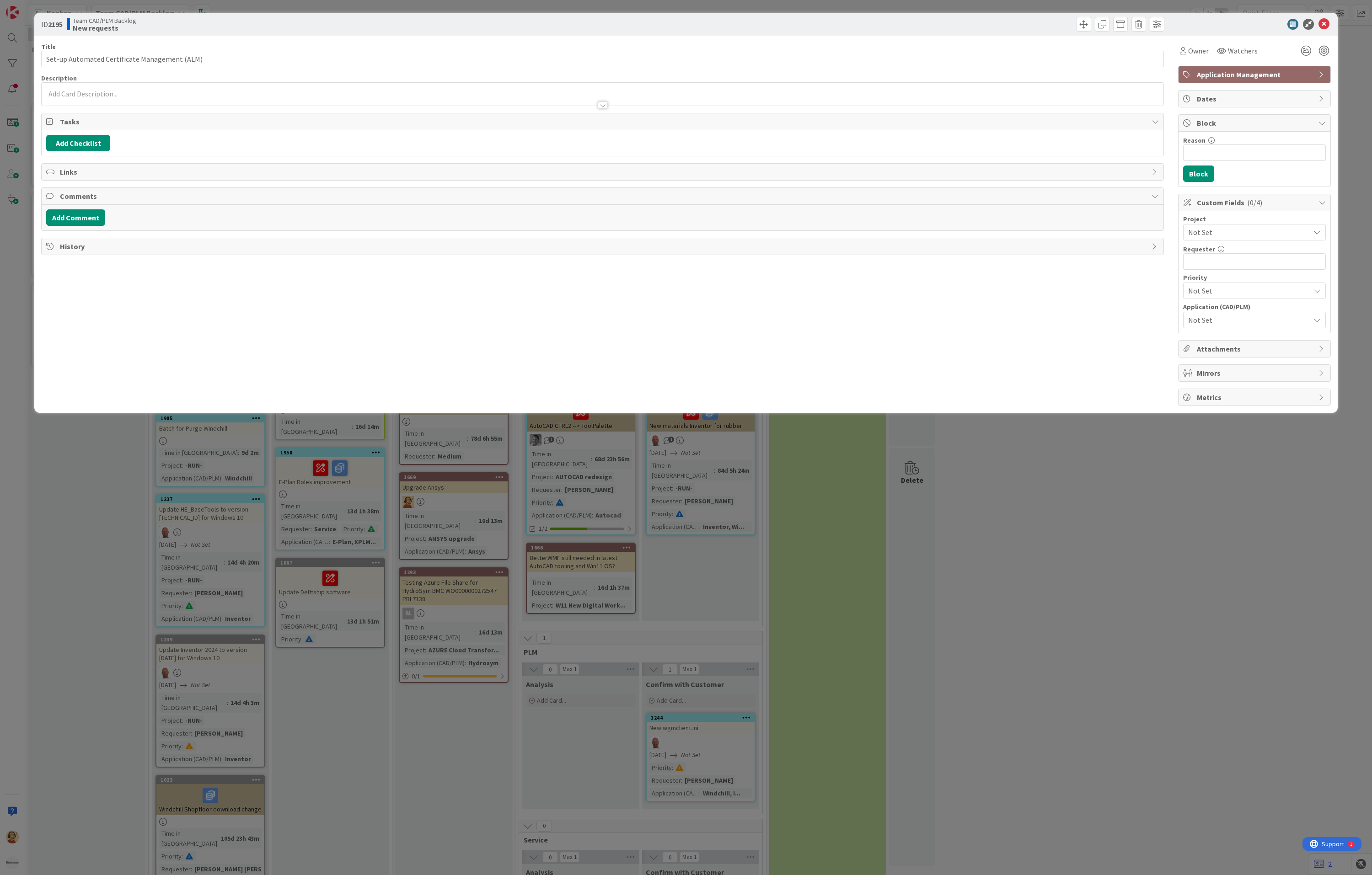
click at [1242, 74] on span "Application Management" at bounding box center [1255, 74] width 117 height 11
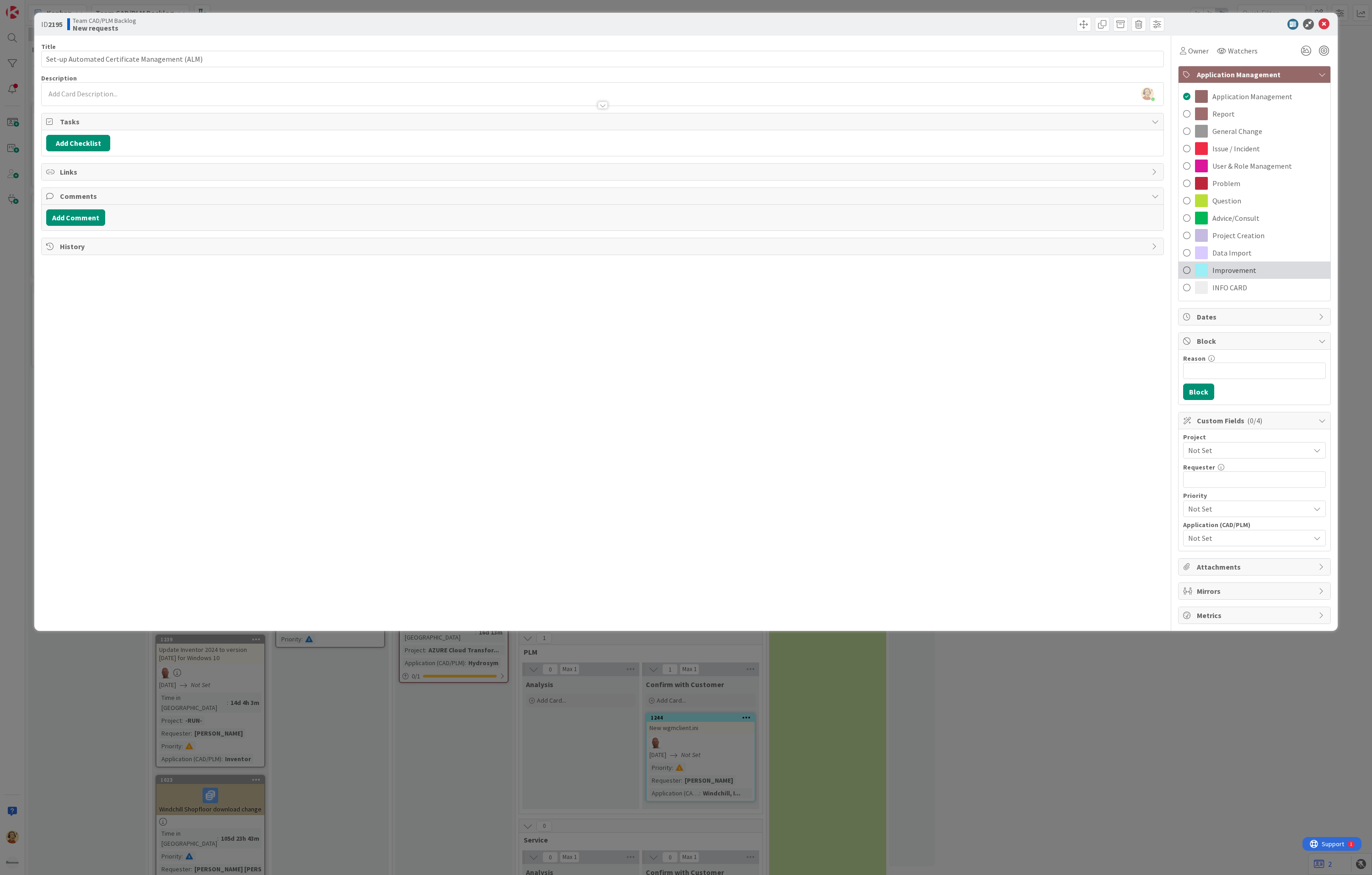
click at [1218, 271] on span "Improvement" at bounding box center [1234, 271] width 44 height 11
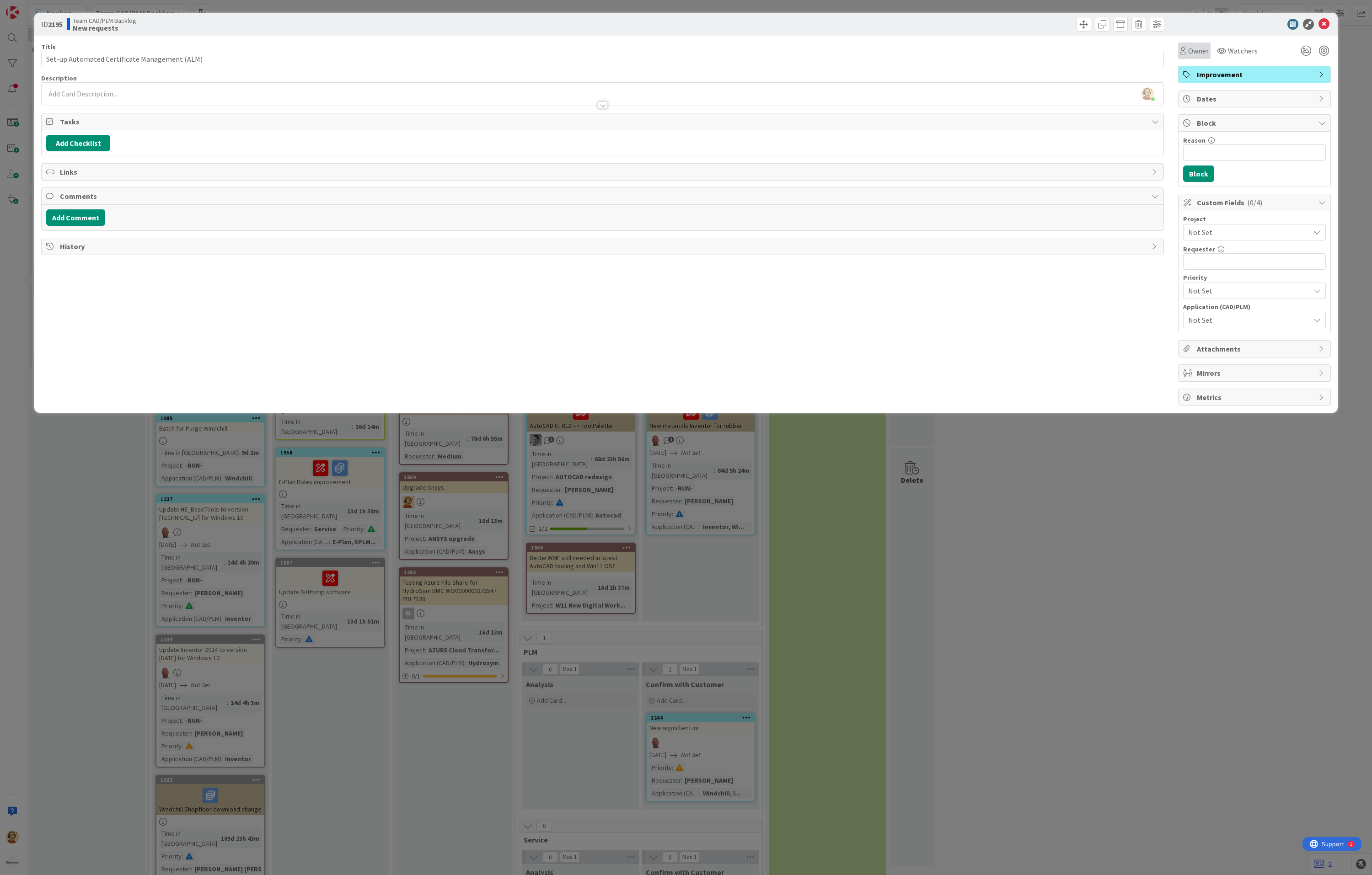
click at [1201, 53] on span "Owner" at bounding box center [1197, 51] width 20 height 11
click at [1223, 120] on span "[PERSON_NAME]" at bounding box center [1235, 118] width 44 height 14
click at [1231, 159] on input "Reason" at bounding box center [1254, 153] width 143 height 16
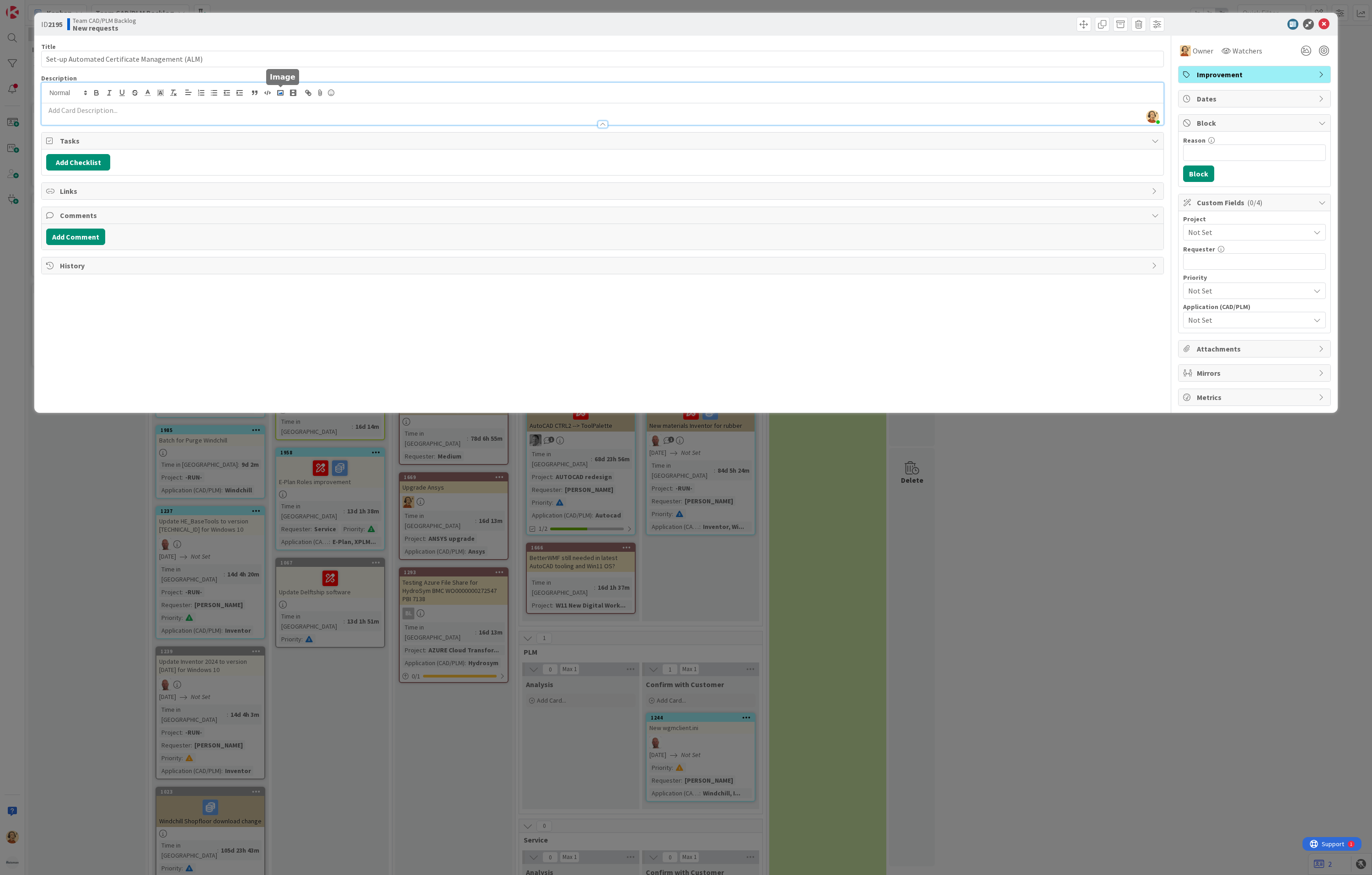
click at [279, 91] on div "[PERSON_NAME] joined 12 m ago" at bounding box center [602, 103] width 1122 height 42
click at [257, 110] on p at bounding box center [602, 110] width 1113 height 11
click at [124, 110] on p at bounding box center [602, 110] width 1113 height 11
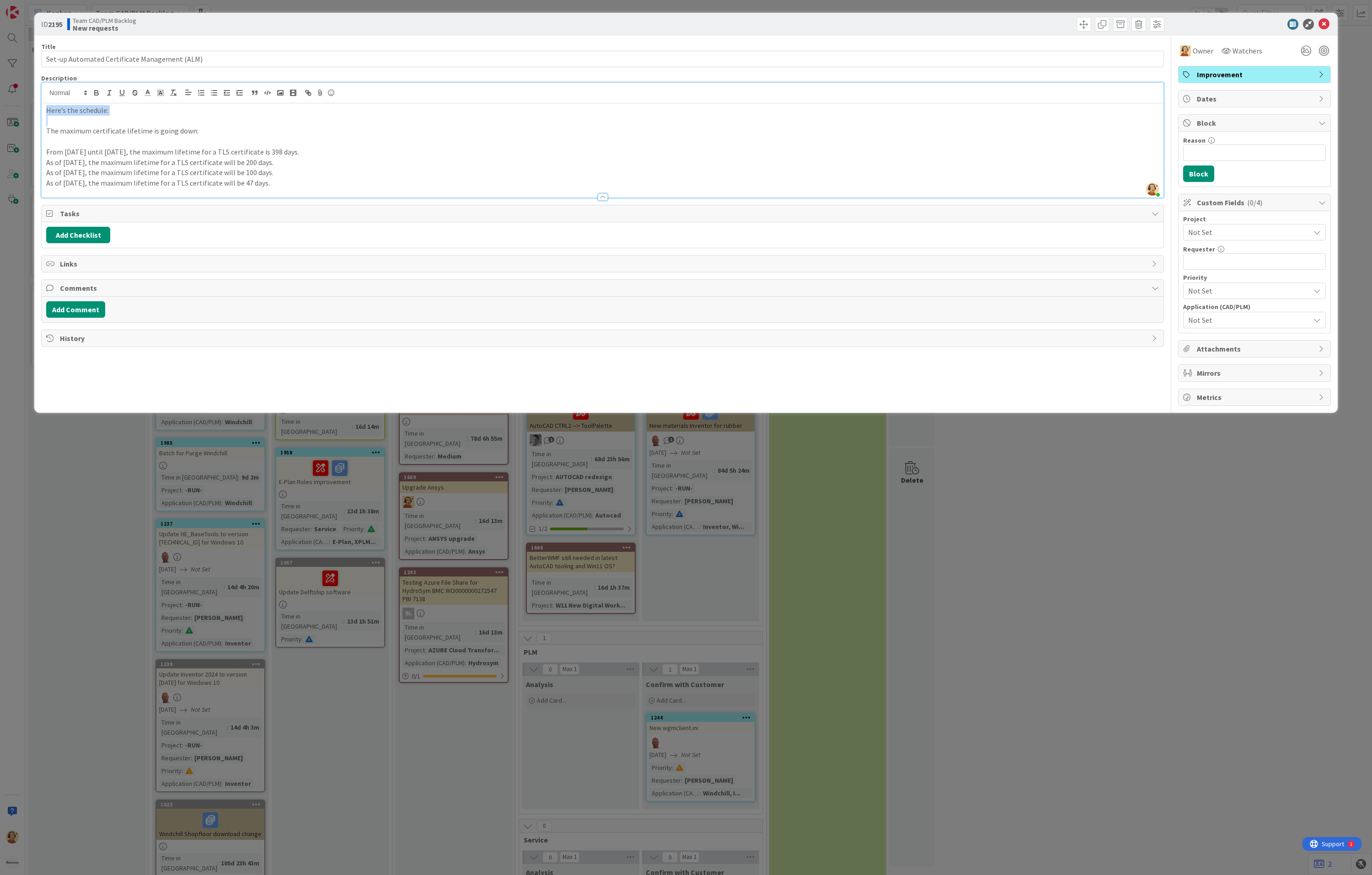
drag, startPoint x: 171, startPoint y: 119, endPoint x: 20, endPoint y: 111, distance: 151.2
click at [20, 111] on div "ID 2195 Team CAD/PLM Backlog New requests Title 45 / 128 Set-up Automated Certi…" at bounding box center [686, 437] width 1372 height 875
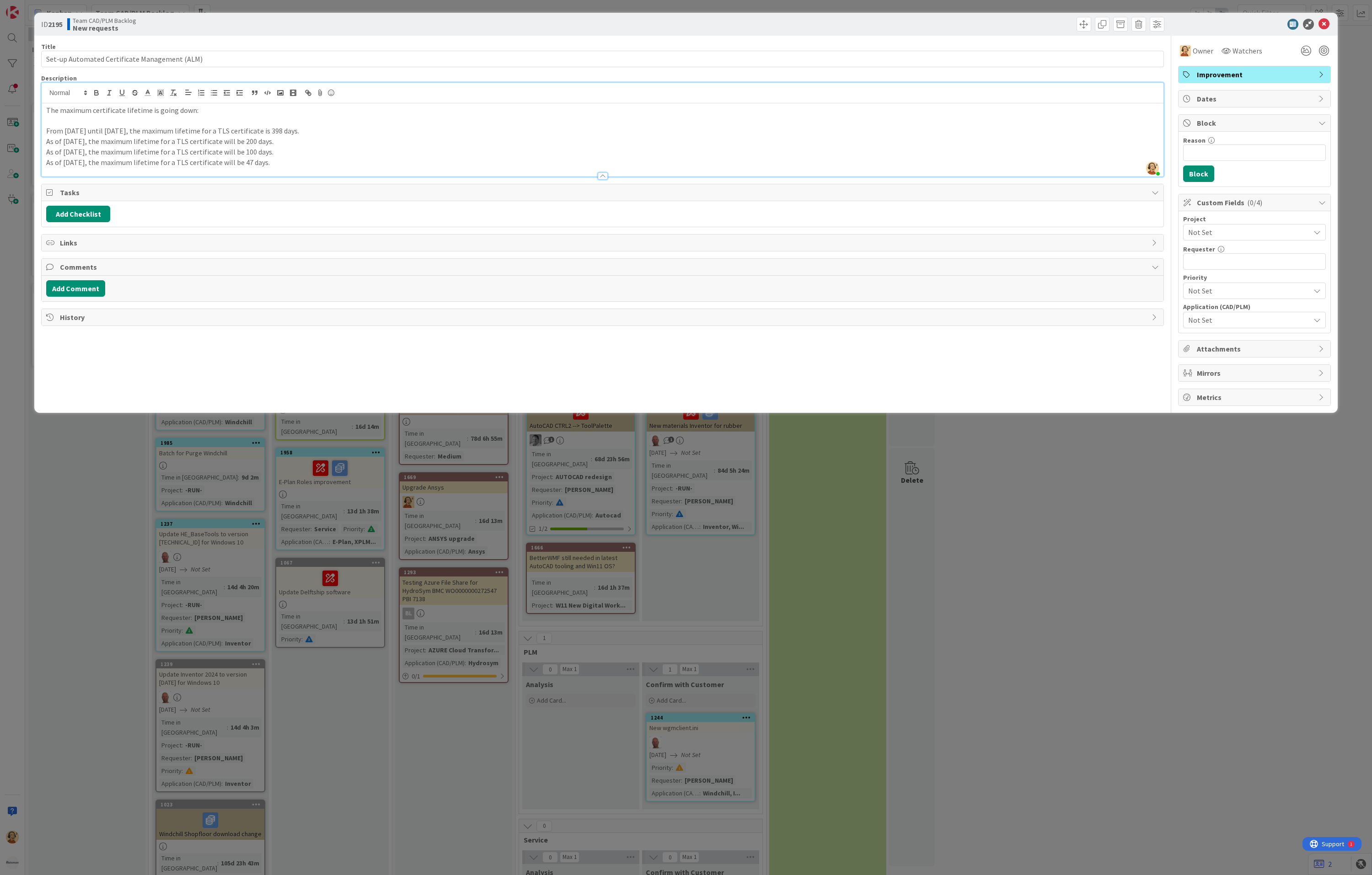
click at [314, 166] on p "As of [DATE], the maximum lifetime for a TLS certificate will be 47 days." at bounding box center [602, 162] width 1113 height 11
click at [314, 192] on p "ACM can help us to automate the process and eliminate, missed expiration, human…" at bounding box center [602, 193] width 1113 height 11
click at [417, 193] on p "ACM can help us to automate the process and eliminate, missed expiration, human…" at bounding box center [602, 193] width 1113 height 11
click at [1214, 355] on span "Attachments" at bounding box center [1255, 349] width 117 height 11
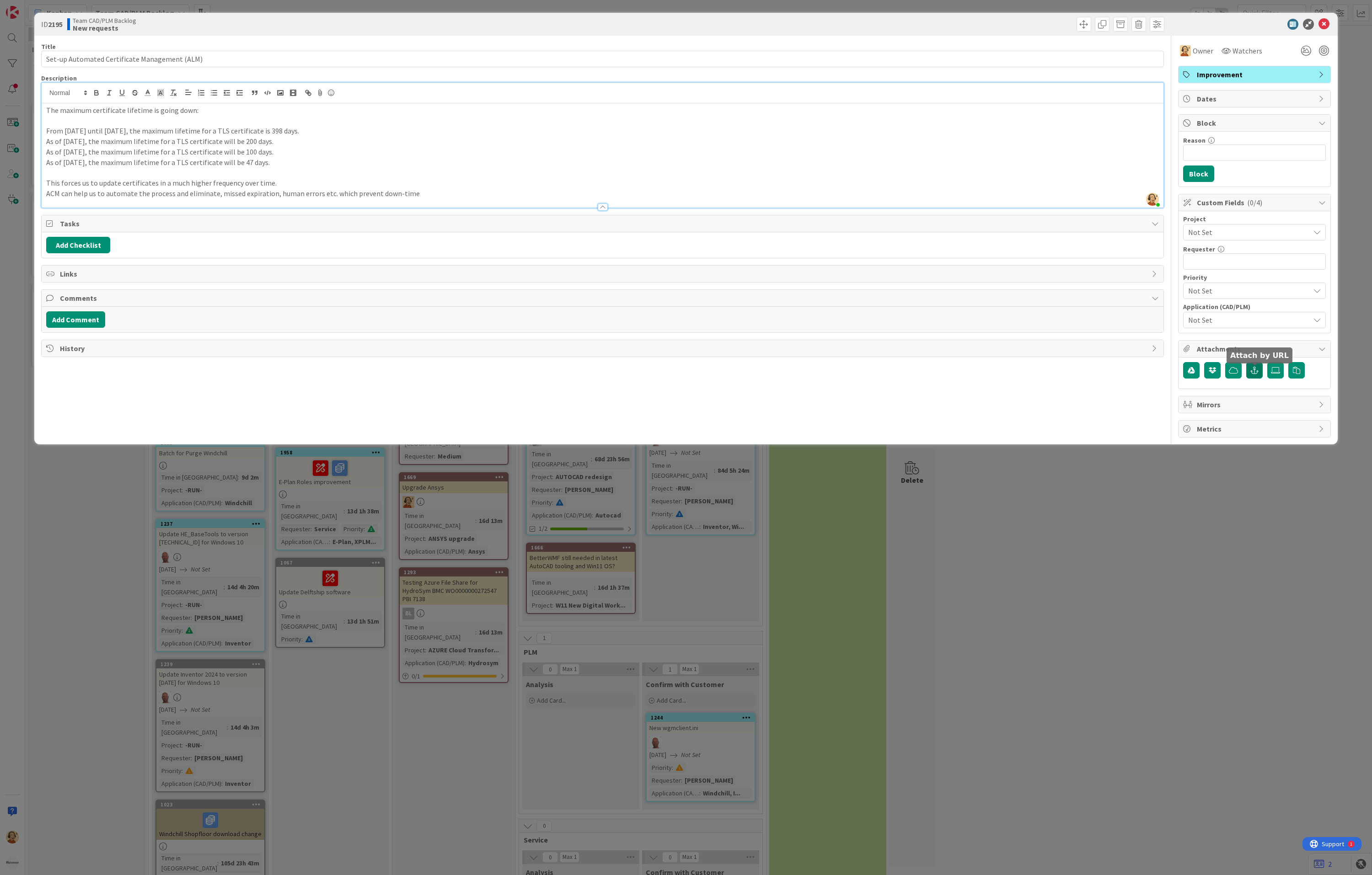
click at [1254, 374] on icon "button" at bounding box center [1254, 370] width 8 height 7
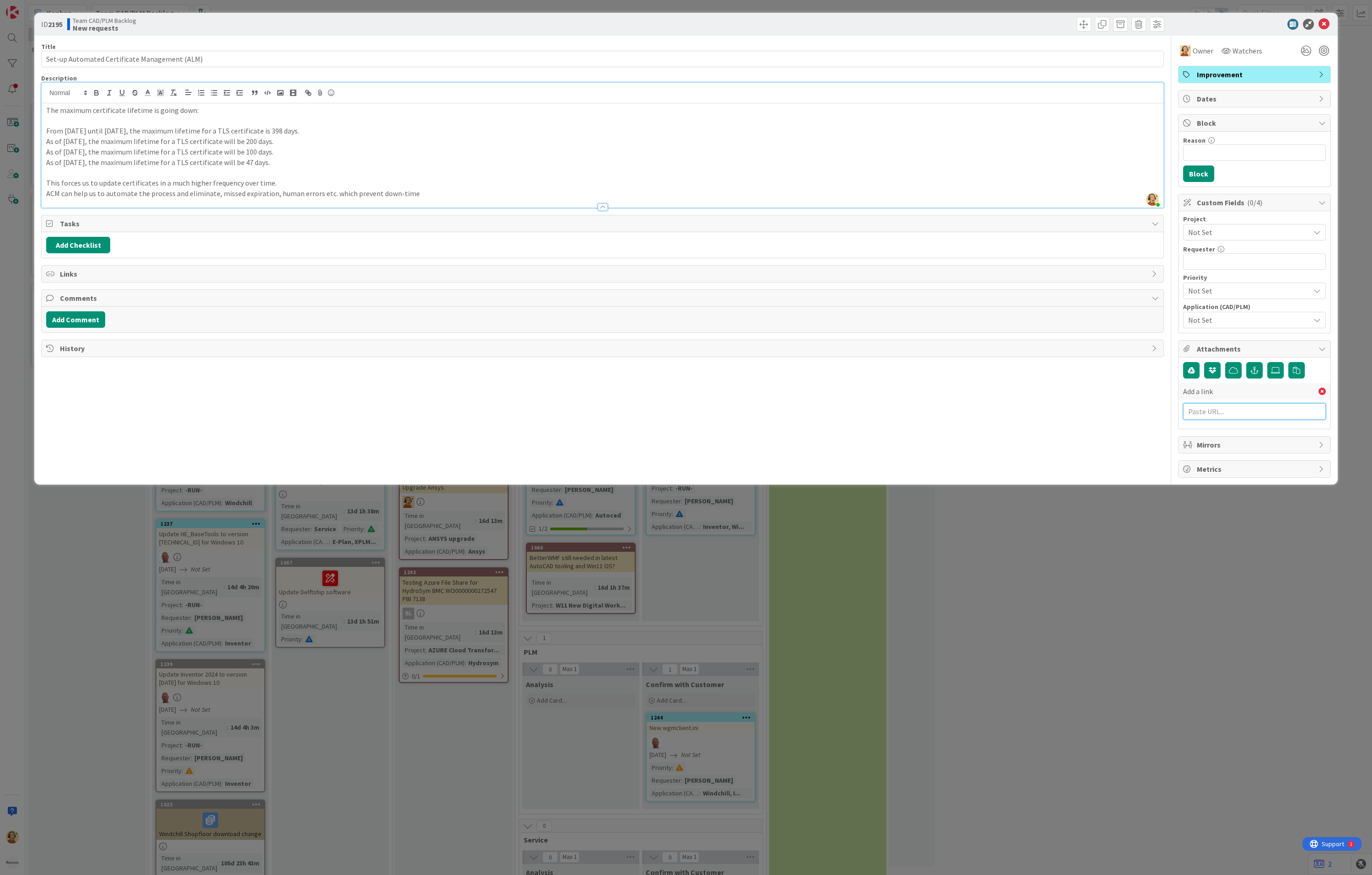
paste input "[URL][DOMAIN_NAME]"
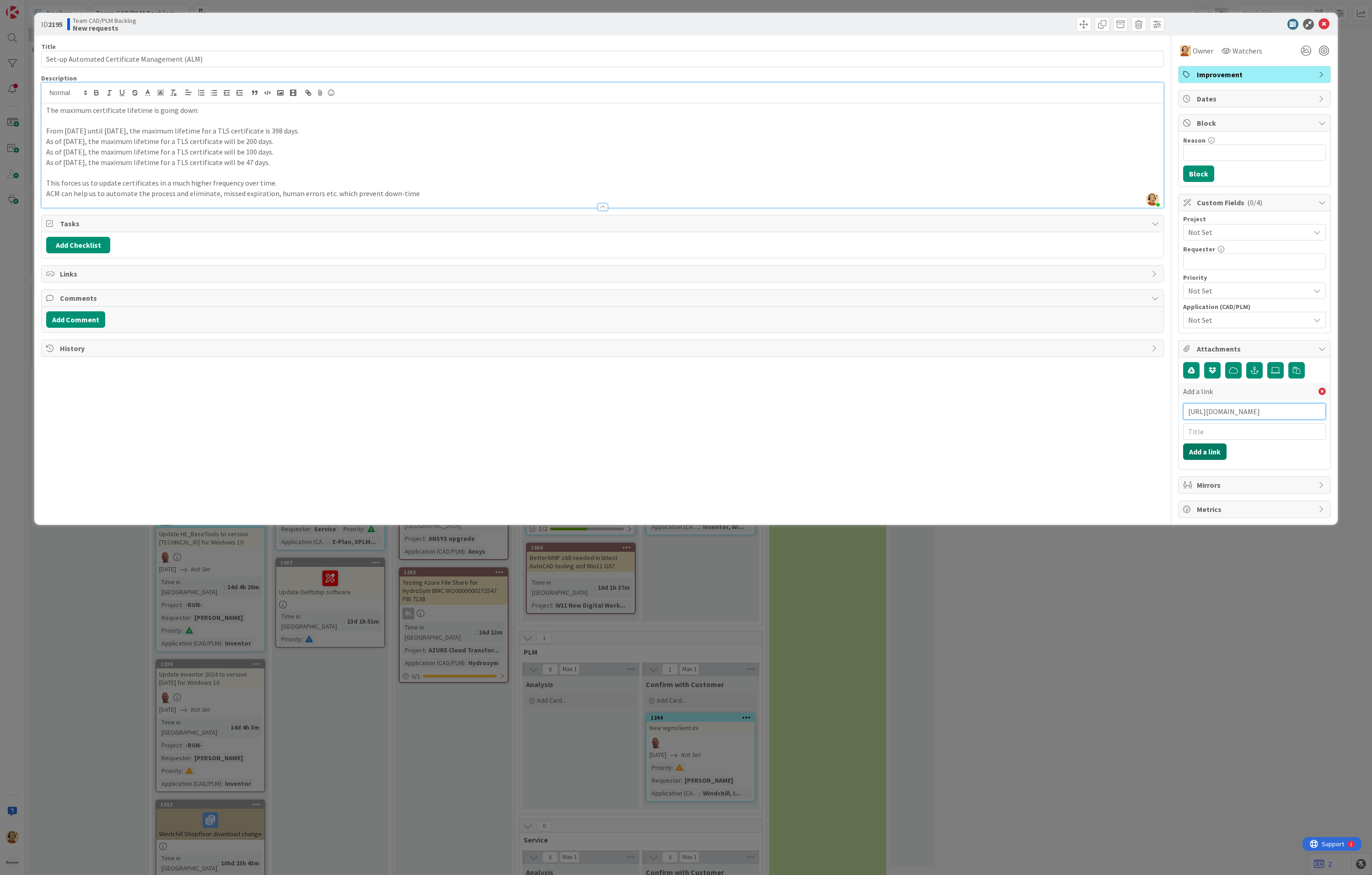
type input "[URL][DOMAIN_NAME]"
click at [1200, 450] on button "Add a link" at bounding box center [1205, 452] width 44 height 16
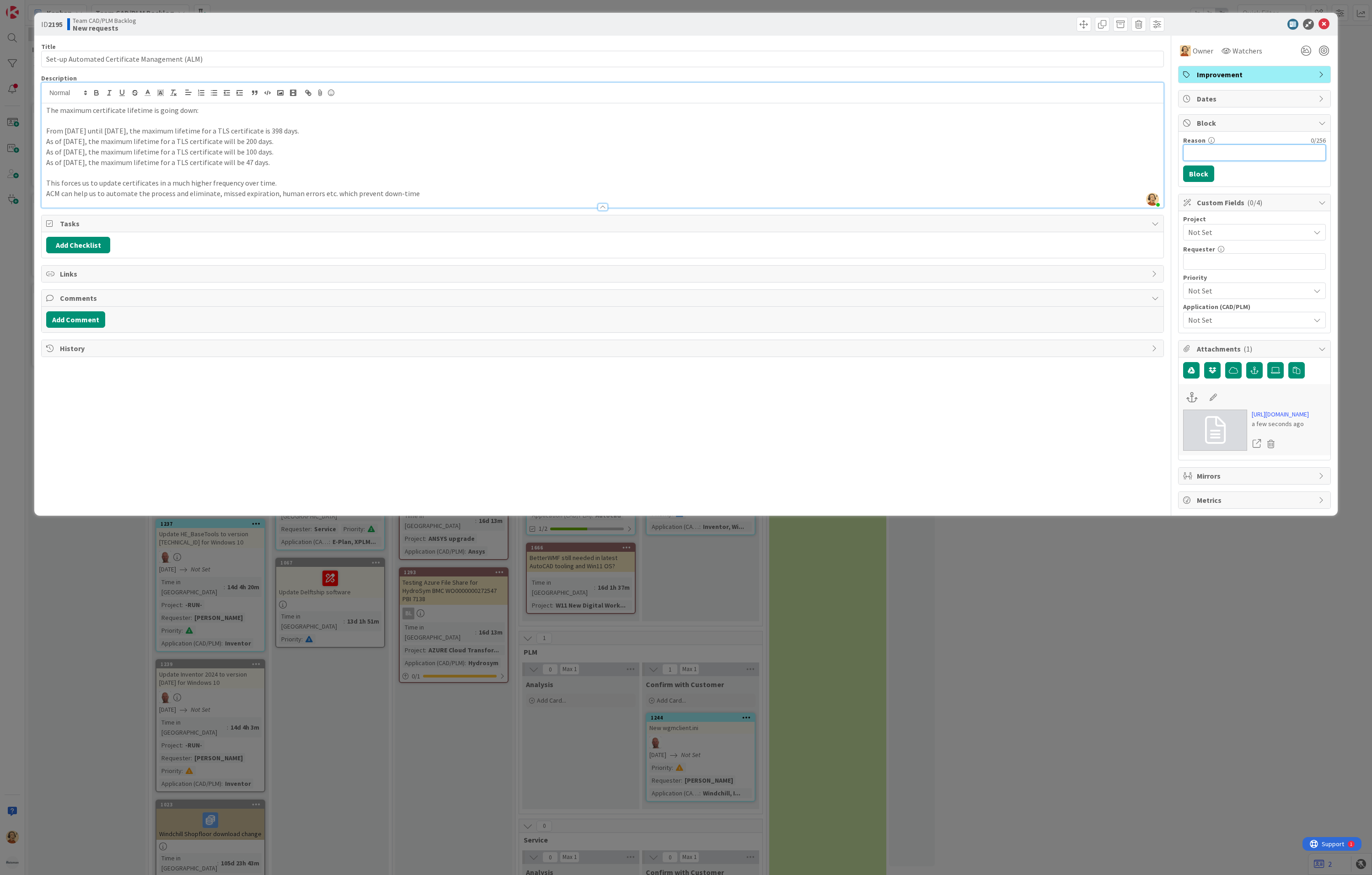
click at [1225, 154] on input "Reason" at bounding box center [1254, 153] width 143 height 16
click at [1223, 261] on input "text" at bounding box center [1254, 261] width 143 height 16
click at [1241, 232] on span "Not Set" at bounding box center [1246, 233] width 117 height 13
click at [1233, 285] on span "-RUN-" at bounding box center [1260, 287] width 120 height 14
click at [1242, 236] on span "-RUN-" at bounding box center [1246, 233] width 117 height 13
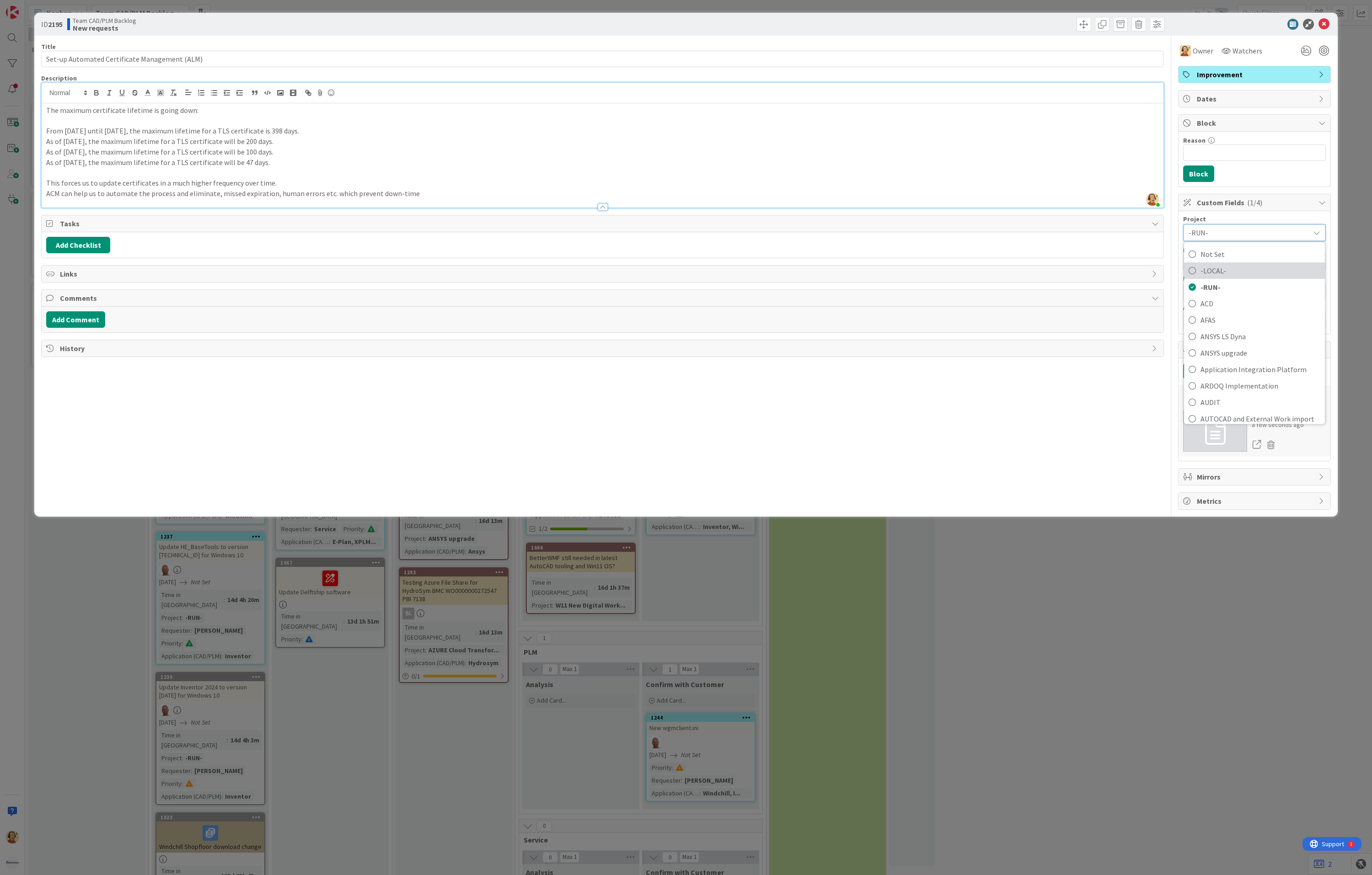
click at [1243, 271] on span "-LOCAL-" at bounding box center [1260, 270] width 120 height 14
click at [1224, 259] on input "text" at bounding box center [1254, 261] width 143 height 16
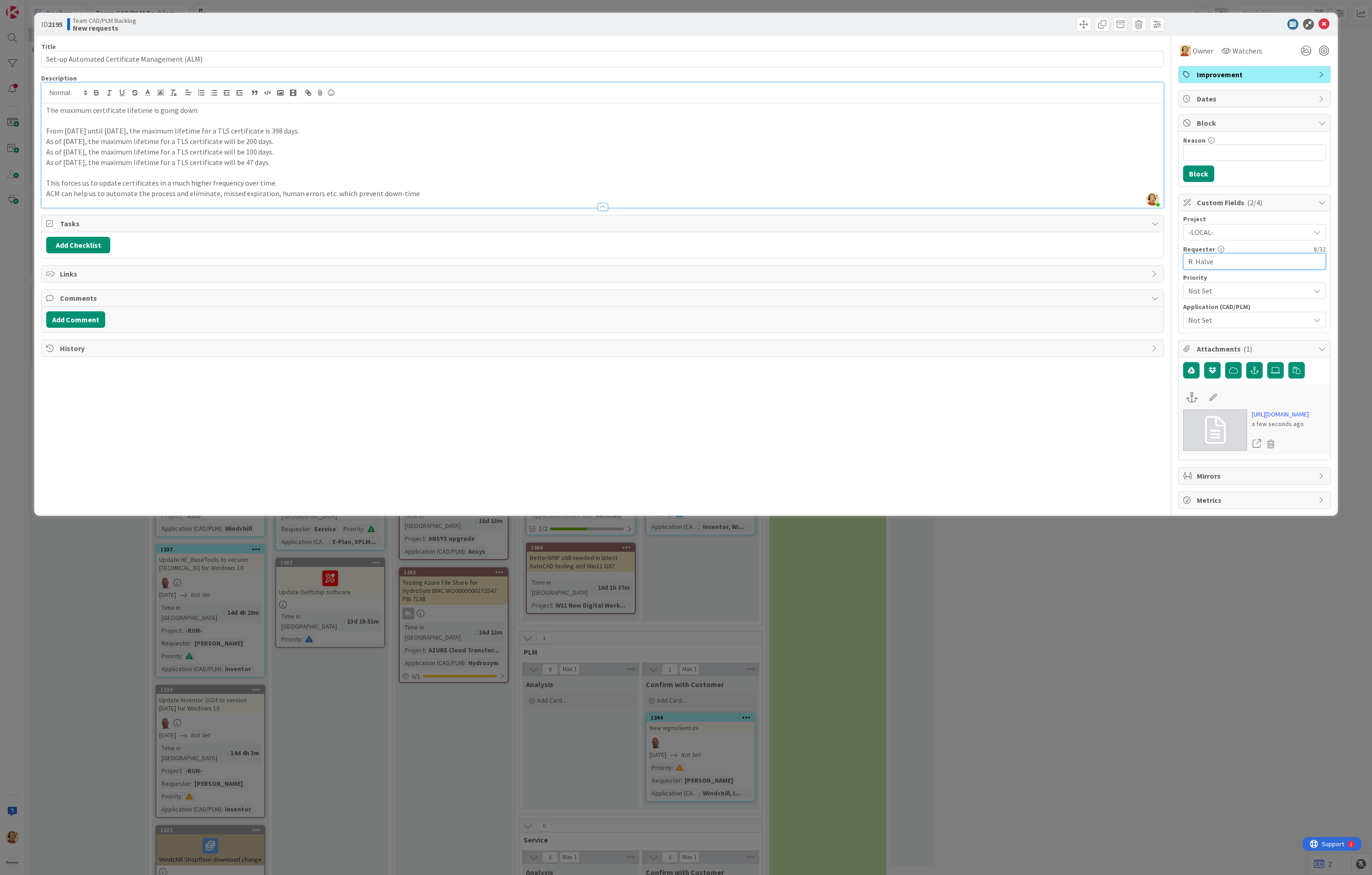
type input "R. Halve"
click at [1229, 324] on span "Not Set" at bounding box center [1248, 320] width 122 height 11
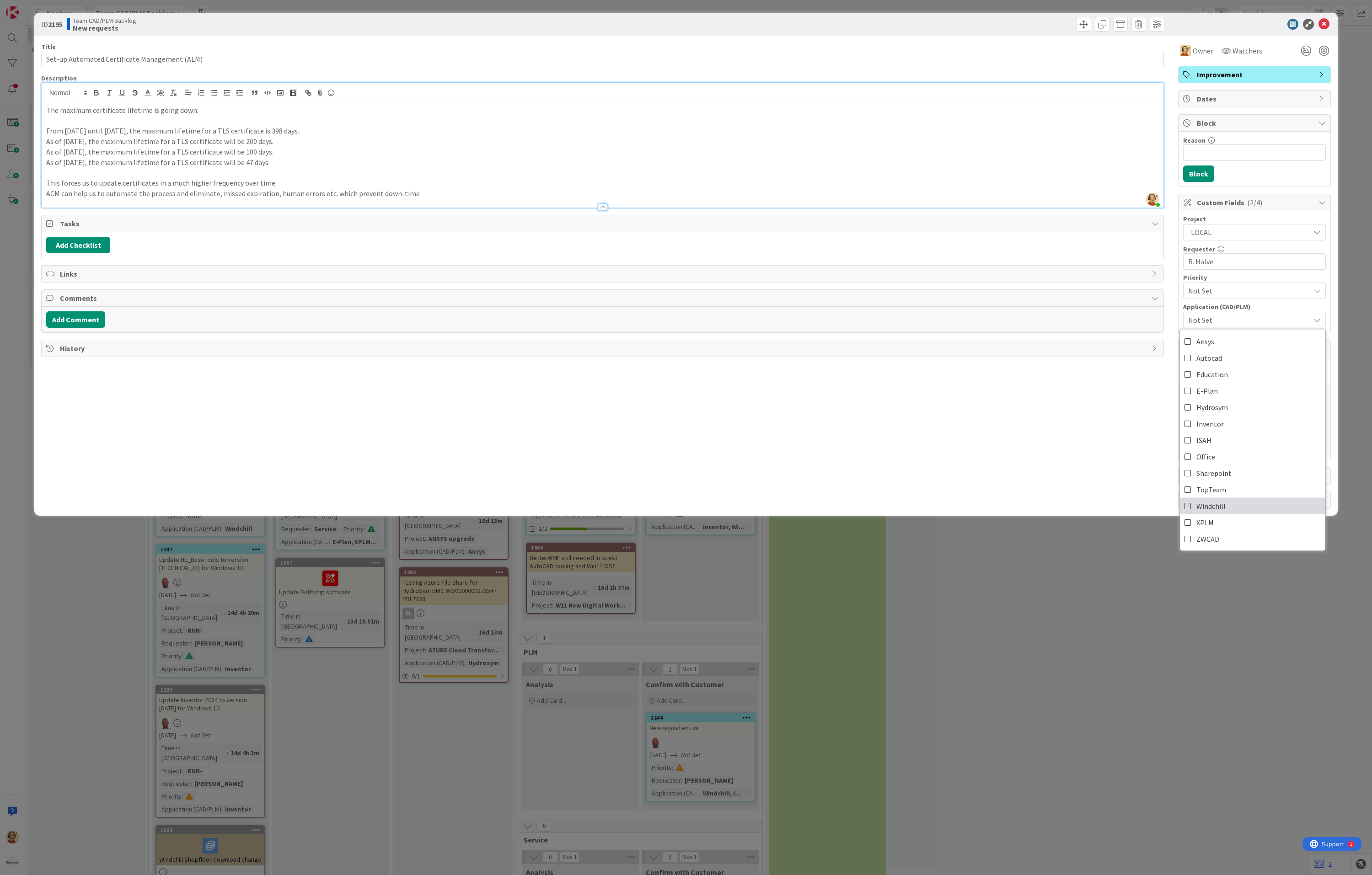
click at [1187, 511] on icon at bounding box center [1188, 506] width 7 height 14
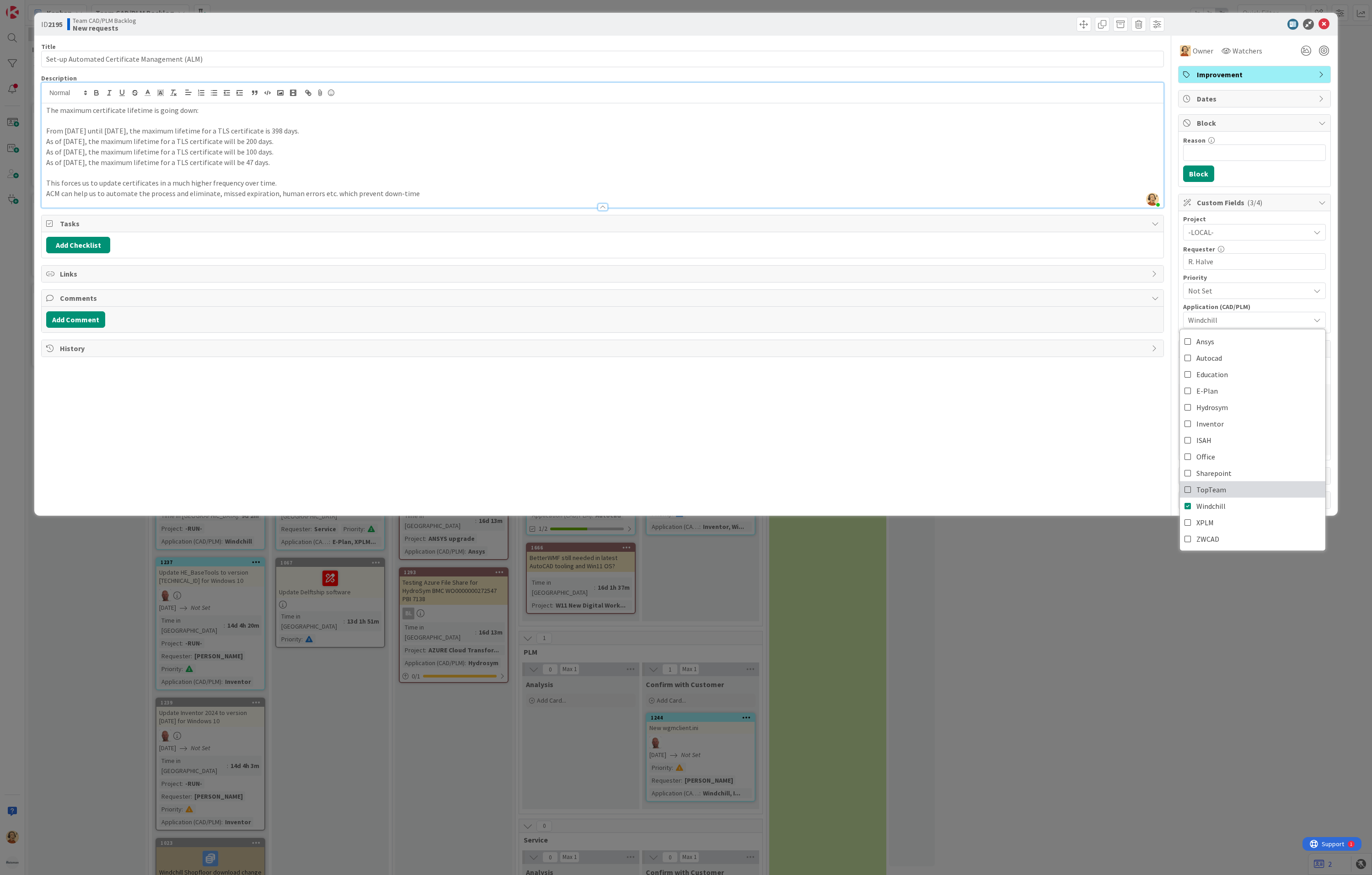
click at [1185, 494] on icon at bounding box center [1188, 490] width 7 height 14
click at [1185, 524] on icon at bounding box center [1188, 522] width 7 height 14
click at [1062, 444] on div "Title 45 / 128 Set-up Automated Certificate Management (ALM) Description [PERSO…" at bounding box center [602, 272] width 1122 height 473
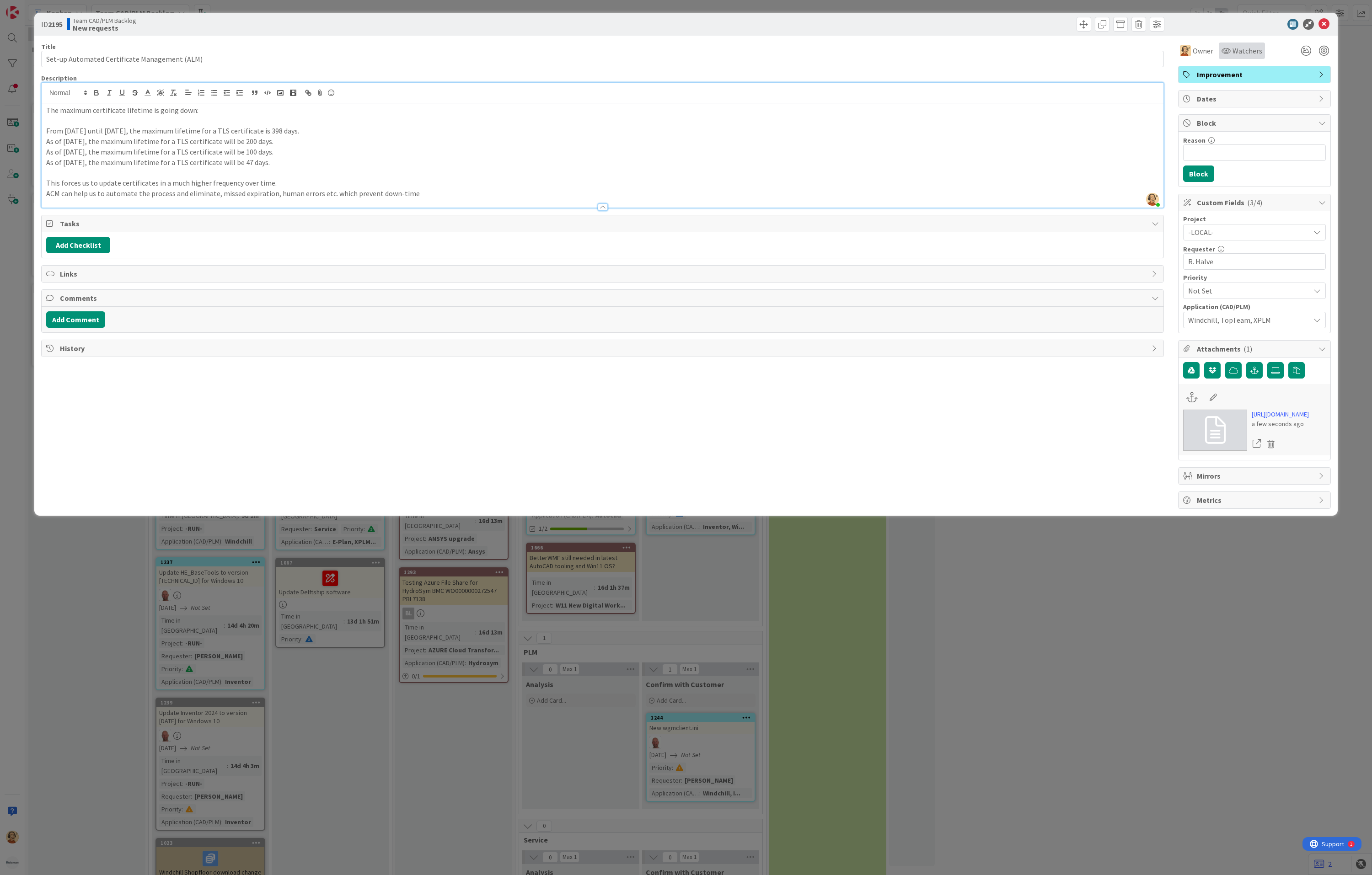
click at [1246, 53] on span "Watchers" at bounding box center [1247, 51] width 30 height 11
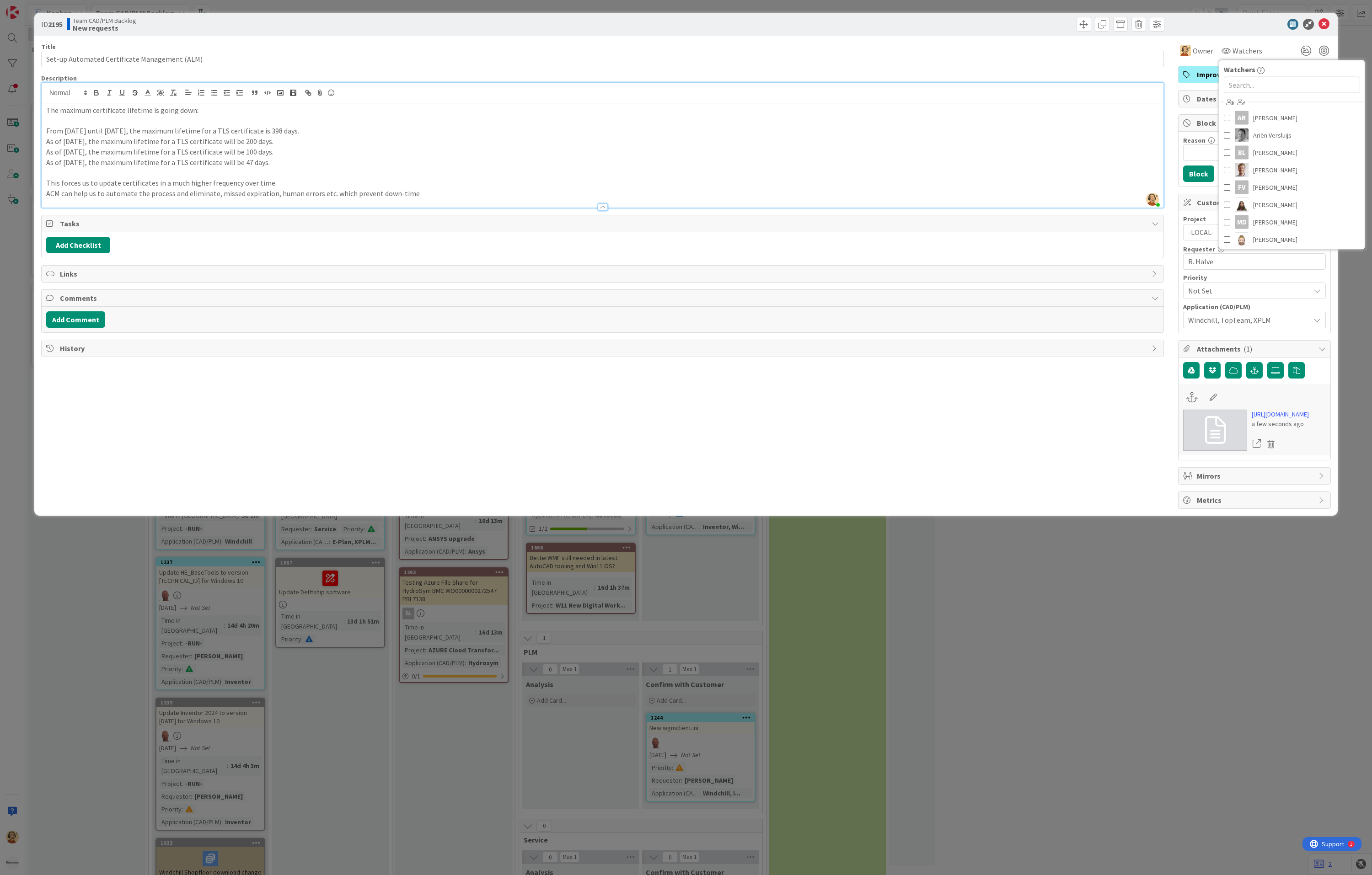
drag, startPoint x: 894, startPoint y: 452, endPoint x: 907, endPoint y: 429, distance: 26.4
click at [895, 452] on div "Title 45 / 128 Set-up Automated Certificate Management (ALM) Description [PERSO…" at bounding box center [602, 272] width 1122 height 473
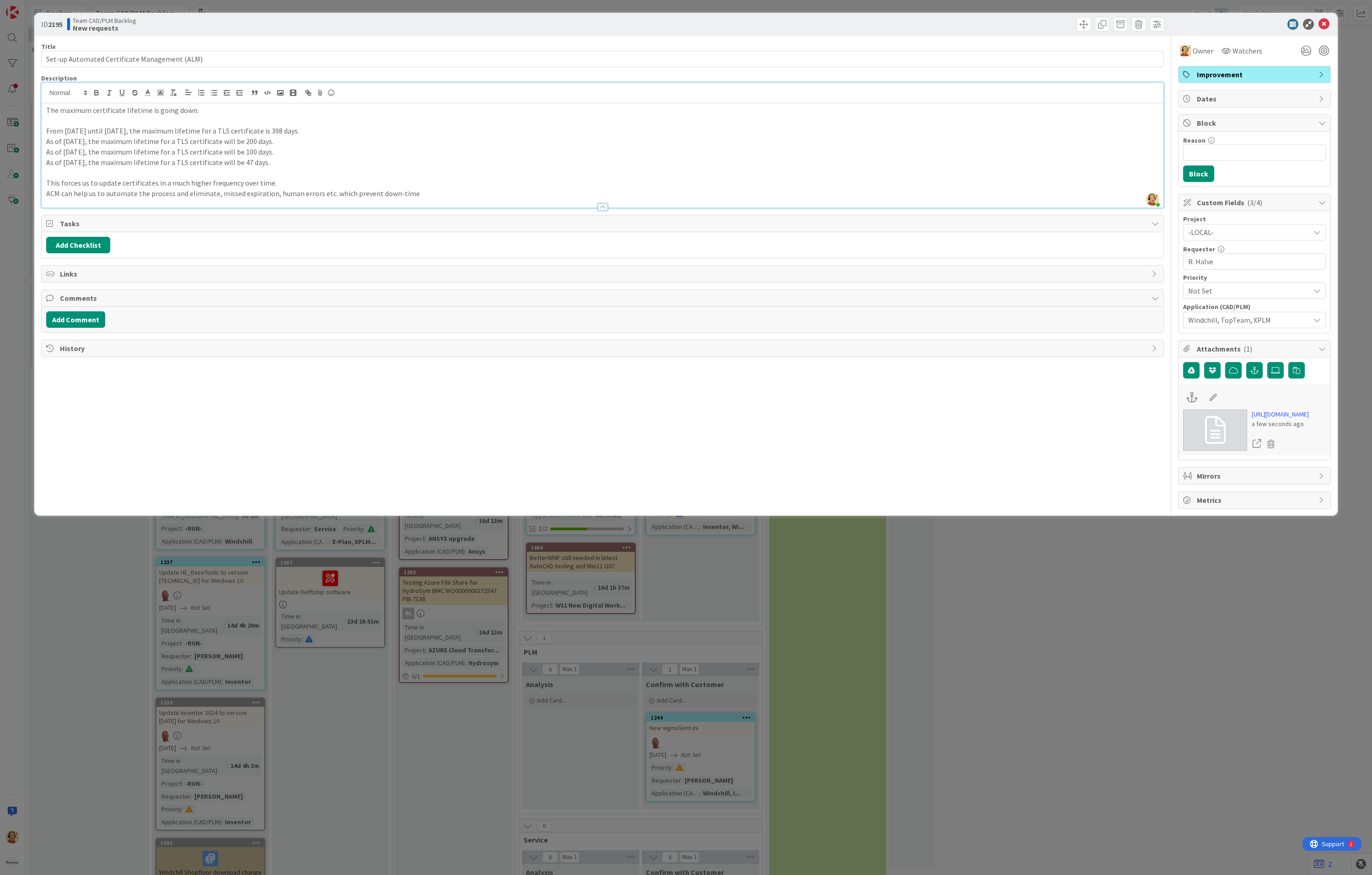
click at [1324, 15] on div "ID 2195 Team CAD/PLM Backlog New requests" at bounding box center [685, 24] width 1303 height 23
click at [1323, 23] on icon at bounding box center [1324, 24] width 11 height 11
